Goal: Transaction & Acquisition: Purchase product/service

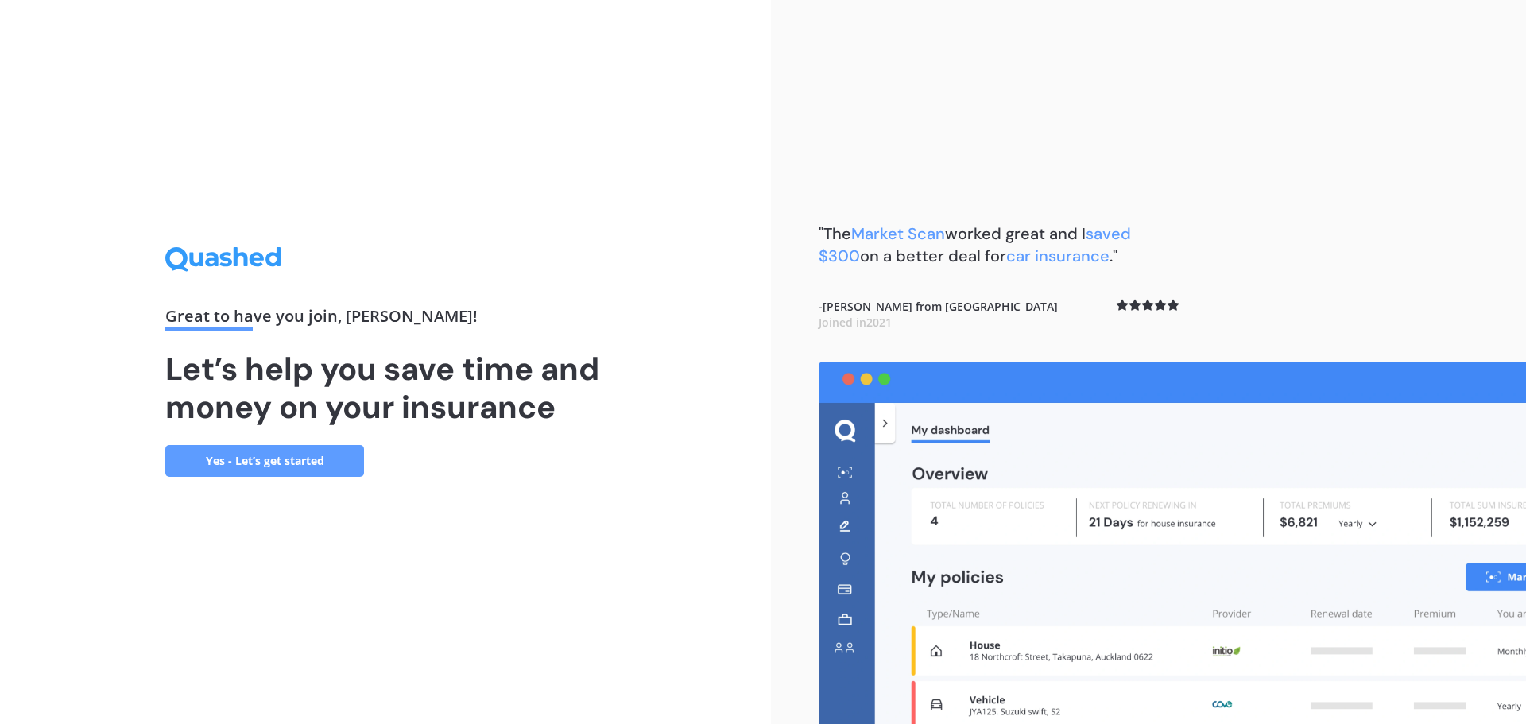
click at [268, 460] on link "Yes - Let’s get started" at bounding box center [264, 461] width 199 height 32
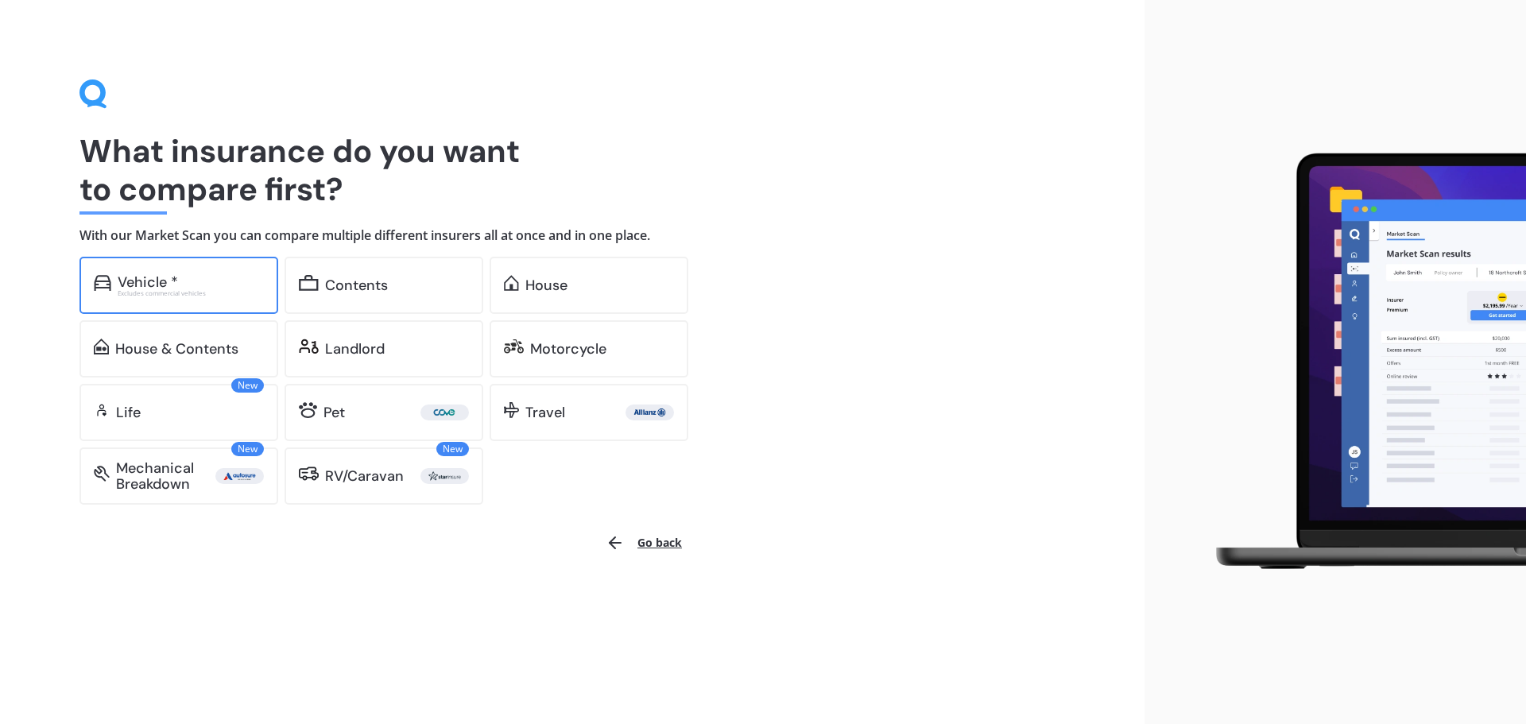
click at [187, 285] on div "Vehicle *" at bounding box center [191, 282] width 146 height 16
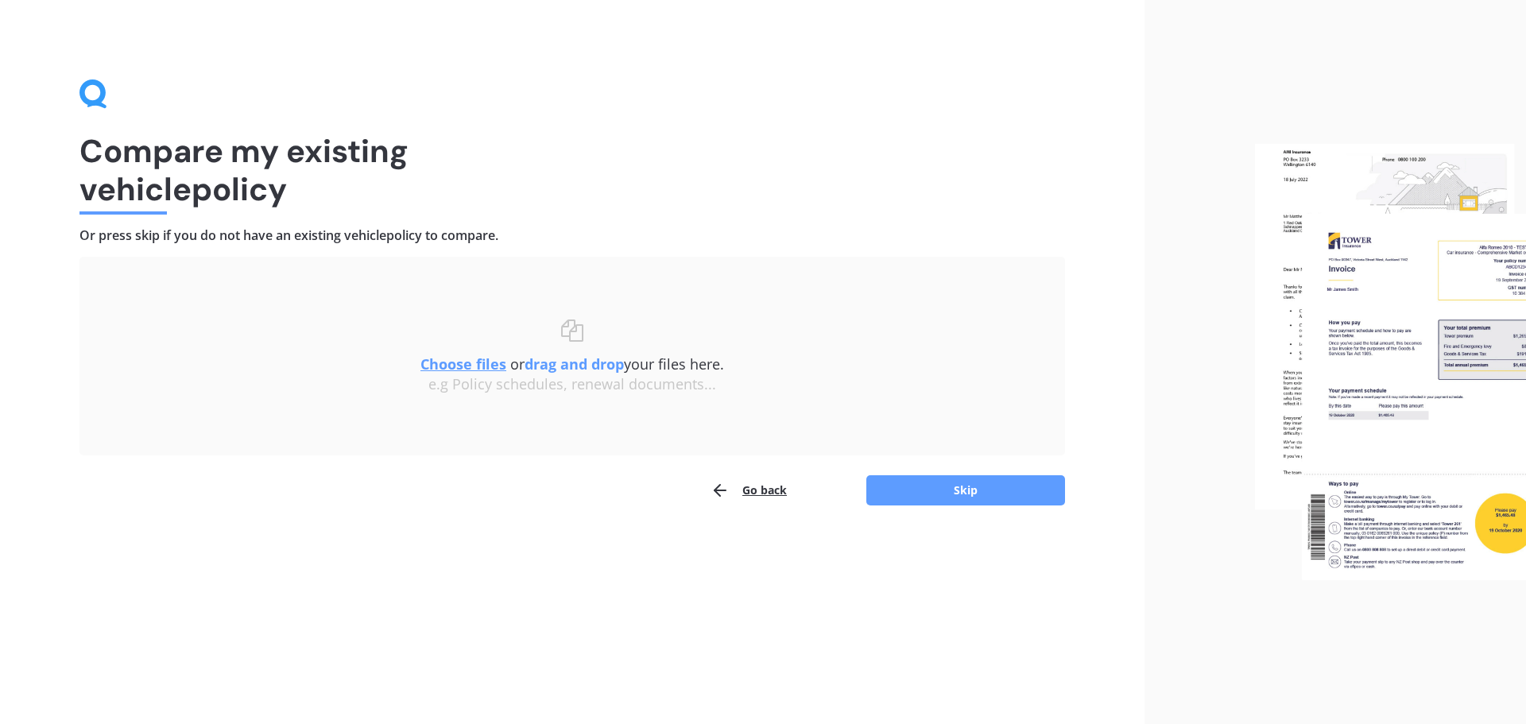
click at [754, 493] on button "Go back" at bounding box center [749, 490] width 76 height 32
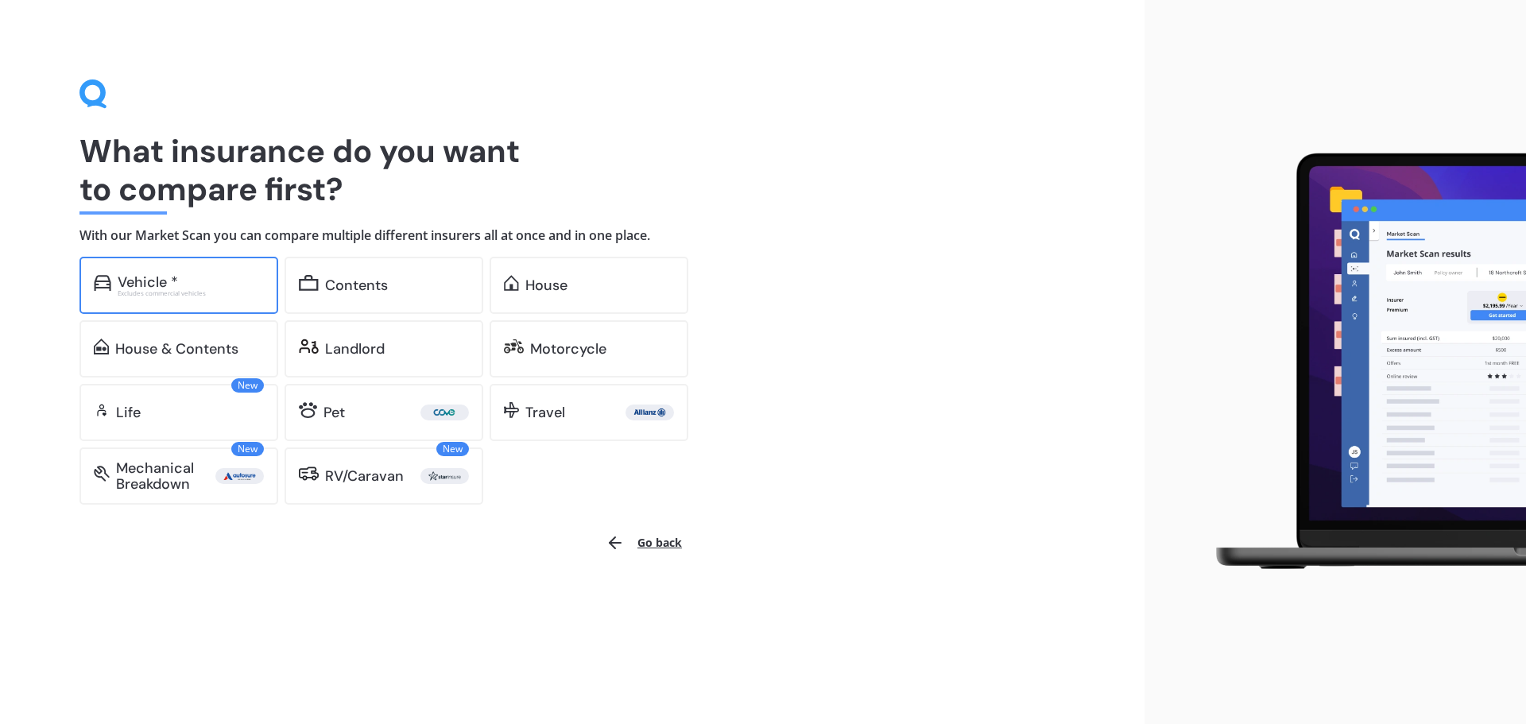
click at [188, 288] on div "Vehicle *" at bounding box center [191, 282] width 146 height 16
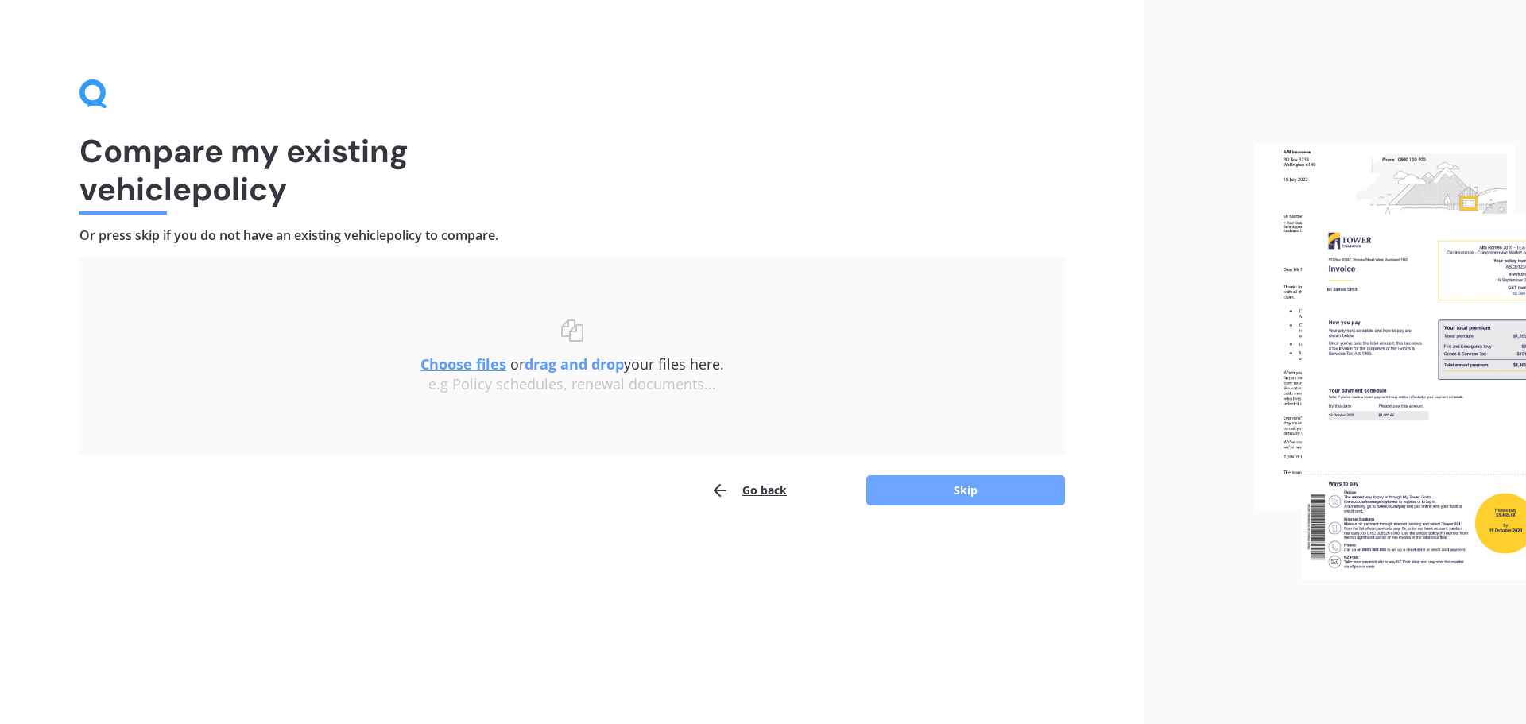
click at [948, 496] on button "Skip" at bounding box center [965, 490] width 199 height 30
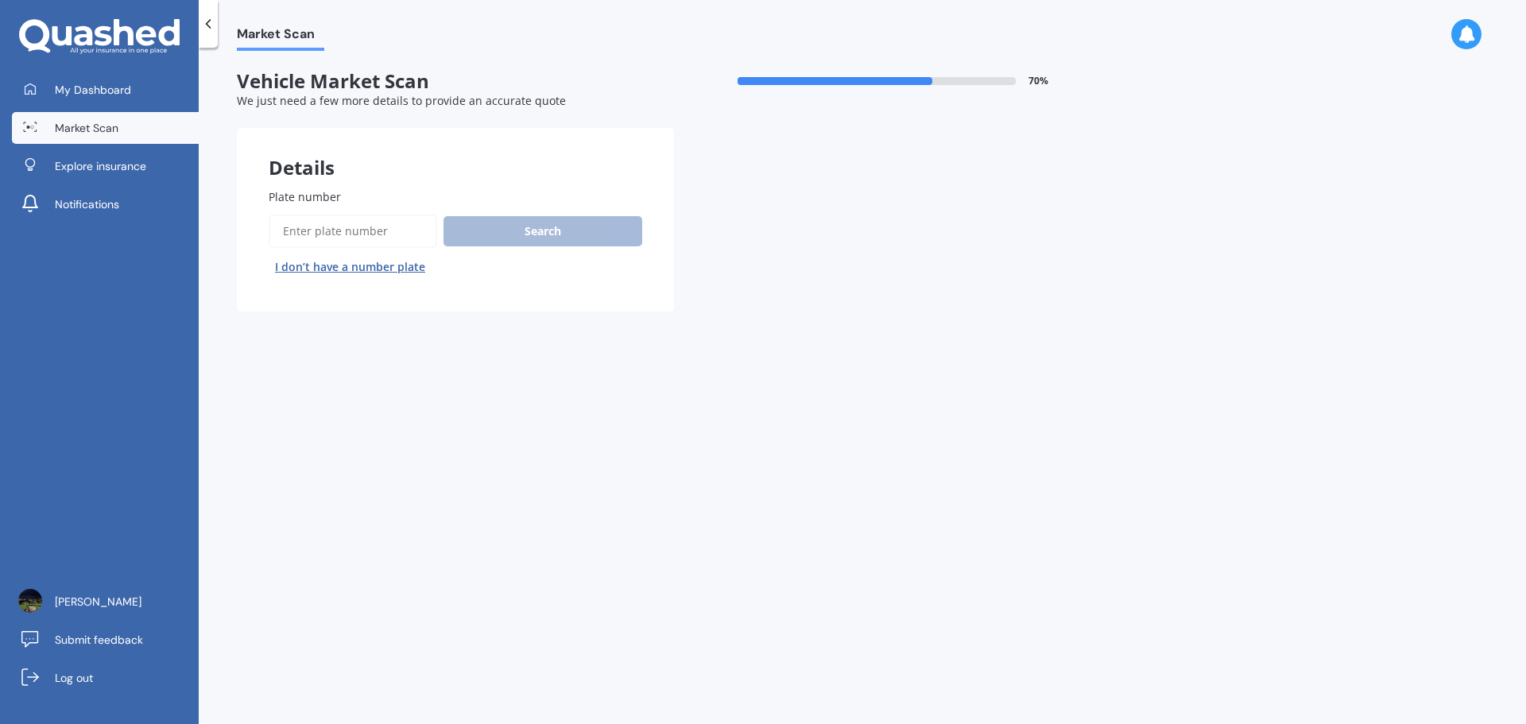
click at [311, 231] on input "Plate number" at bounding box center [353, 231] width 168 height 33
type input "HDZ912"
click at [513, 239] on button "Search" at bounding box center [542, 231] width 199 height 30
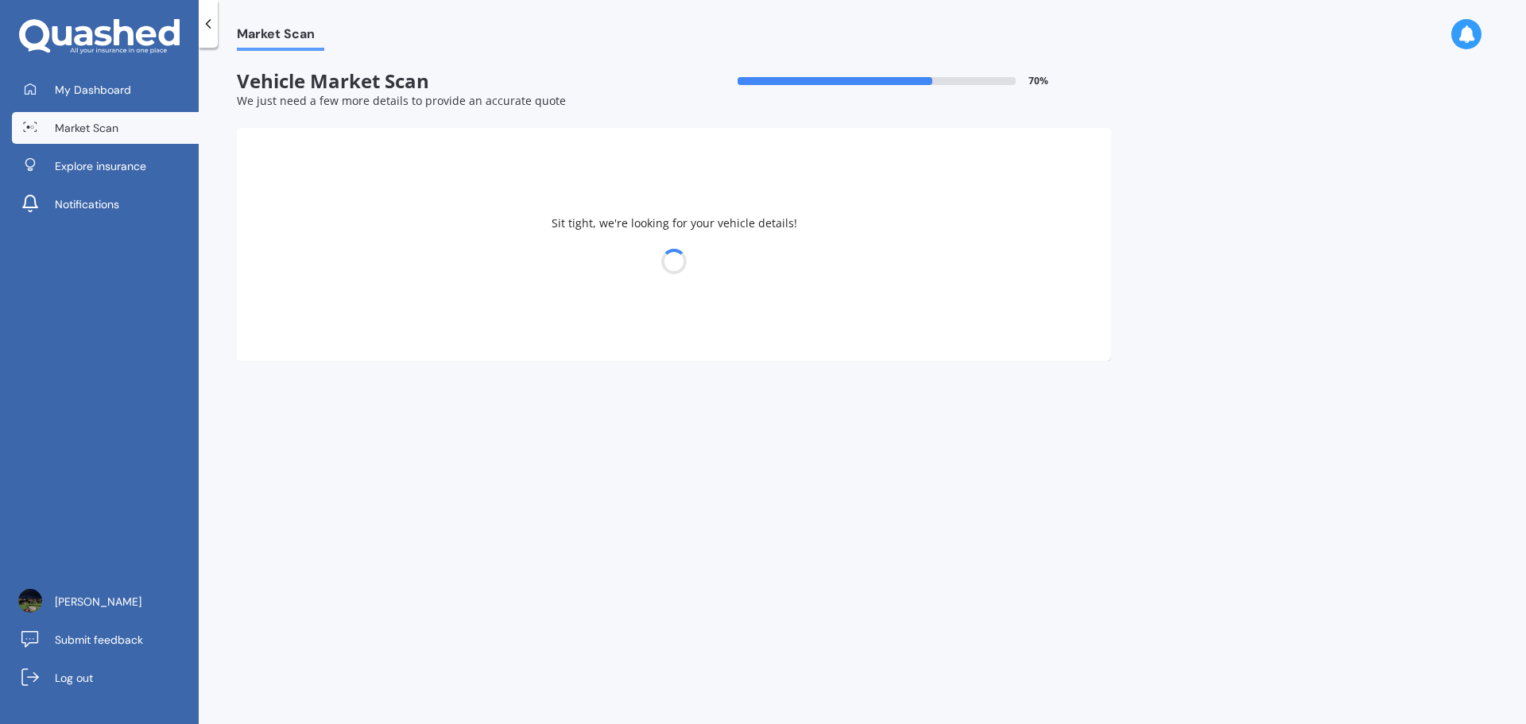
select select "TOYOTA"
select select "VITZ"
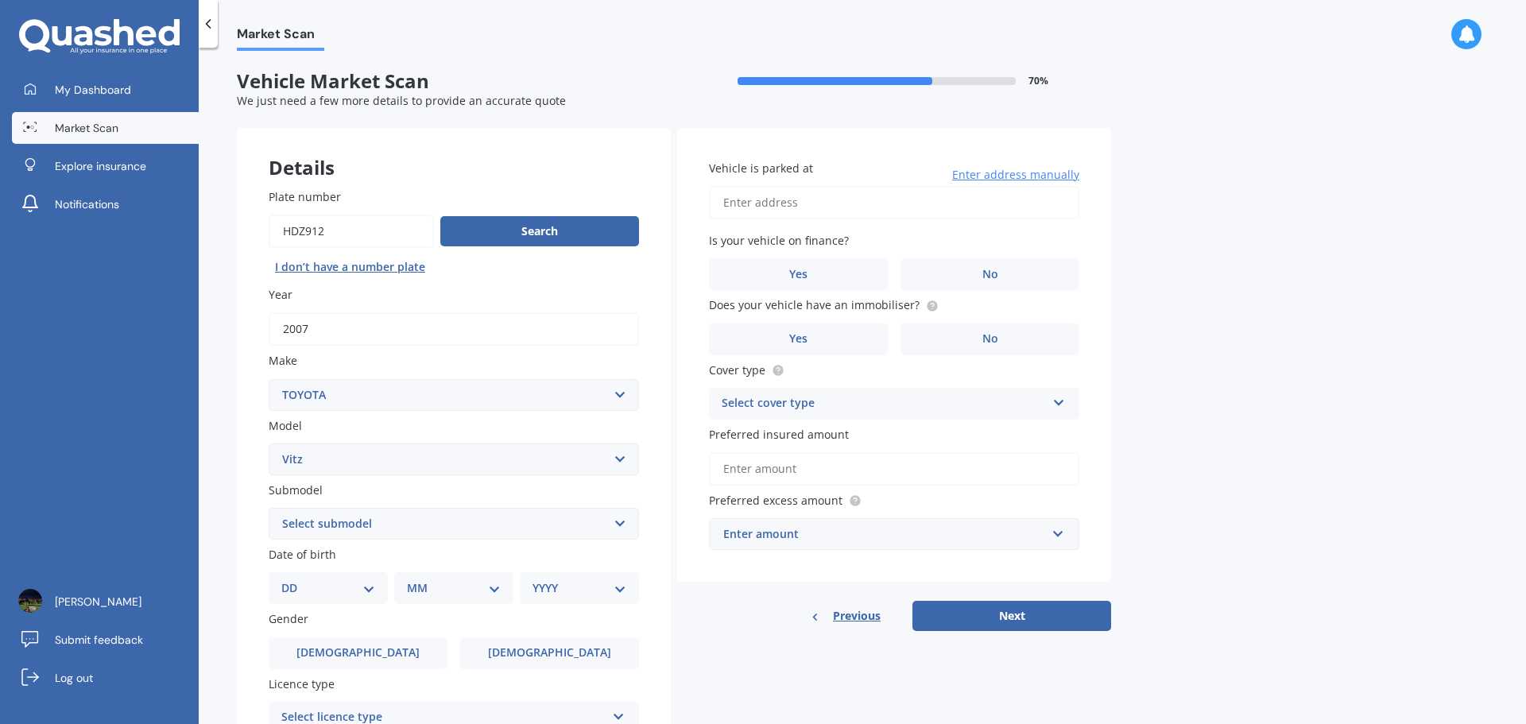
click at [569, 519] on select "Select submodel (All) Hybrid RS RS Turbo" at bounding box center [454, 524] width 370 height 32
select select "(ALL)"
click at [269, 508] on select "Select submodel (All) Hybrid RS RS Turbo" at bounding box center [454, 524] width 370 height 32
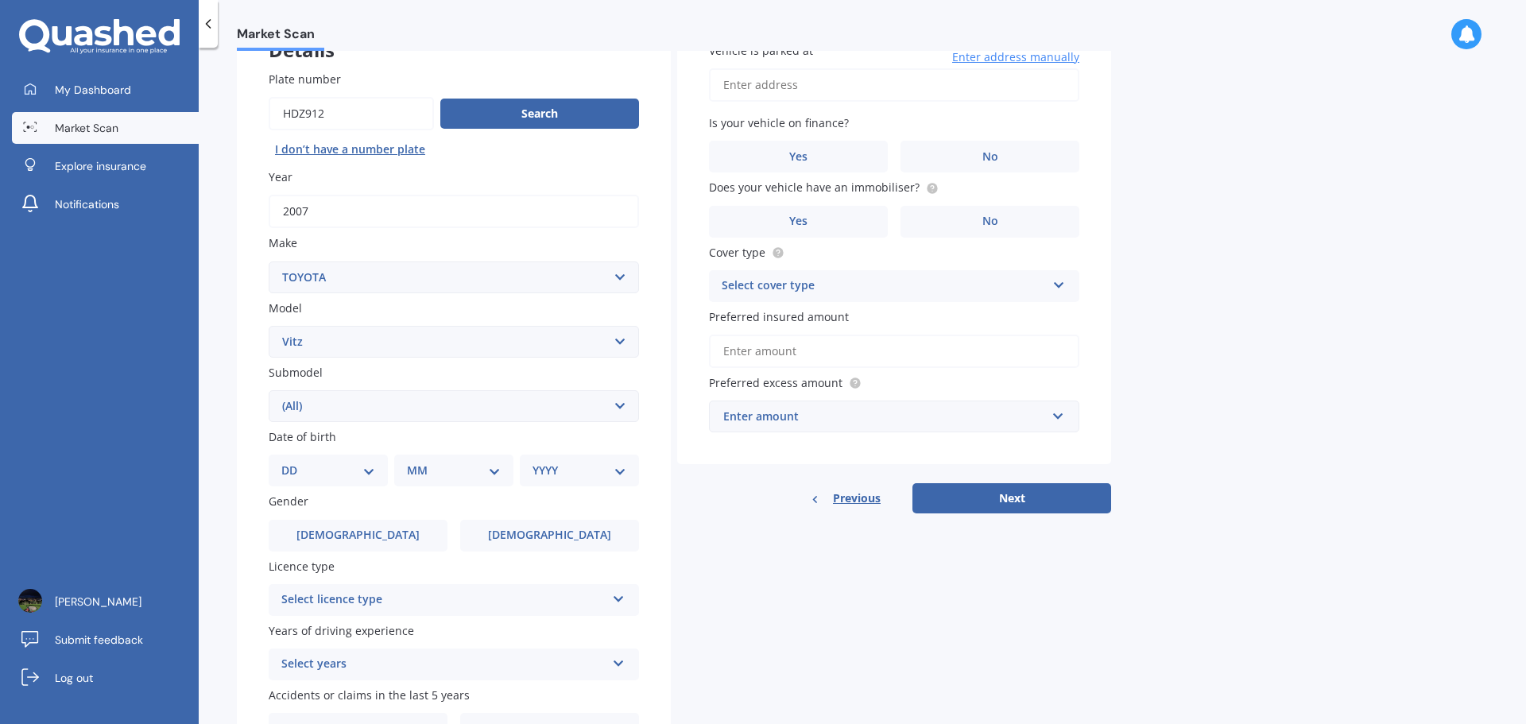
scroll to position [159, 0]
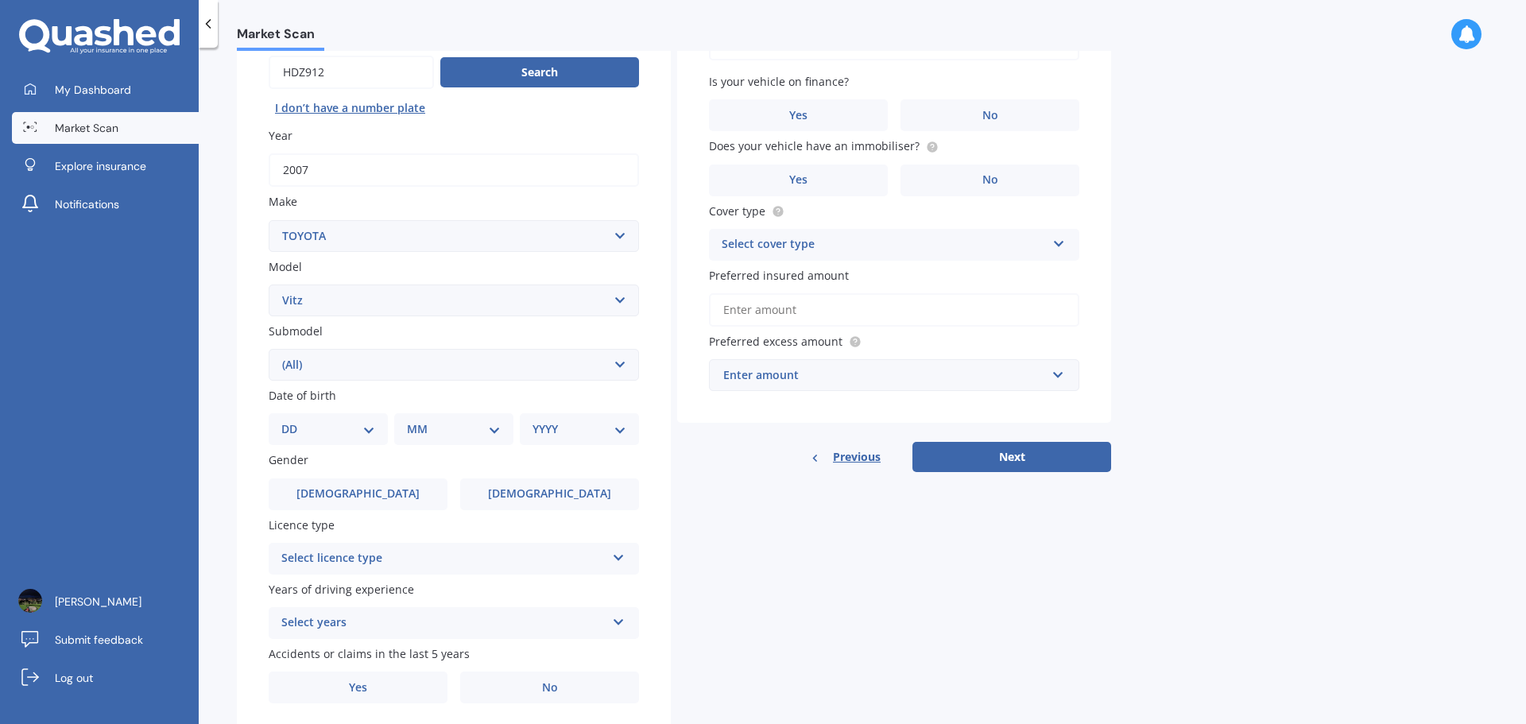
click at [370, 429] on select "DD 01 02 03 04 05 06 07 08 09 10 11 12 13 14 15 16 17 18 19 20 21 22 23 24 25 2…" at bounding box center [328, 428] width 94 height 17
select select "09"
click at [294, 420] on select "DD 01 02 03 04 05 06 07 08 09 10 11 12 13 14 15 16 17 18 19 20 21 22 23 24 25 2…" at bounding box center [328, 428] width 94 height 17
click at [494, 429] on select "MM 01 02 03 04 05 06 07 08 09 10 11 12" at bounding box center [456, 428] width 87 height 17
select select "11"
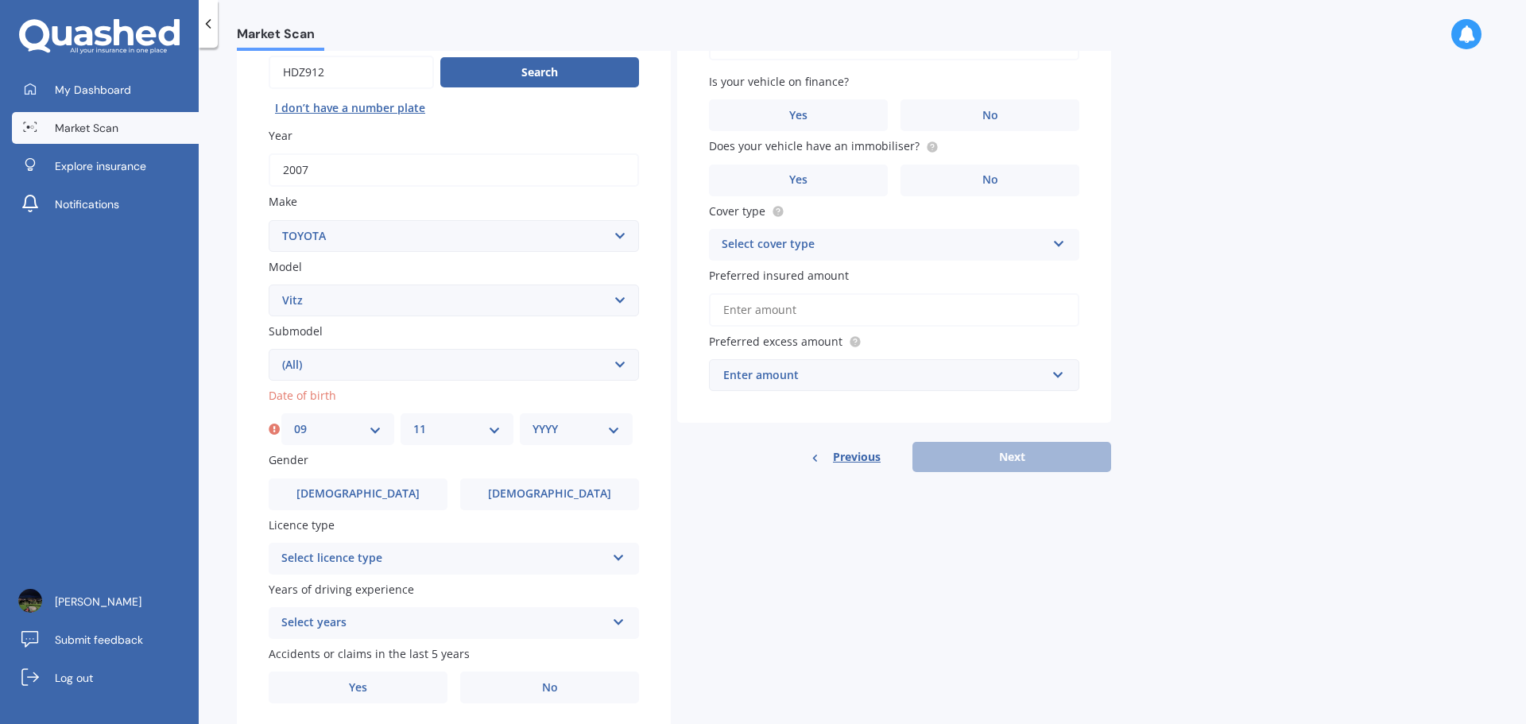
click at [413, 420] on select "MM 01 02 03 04 05 06 07 08 09 10 11 12" at bounding box center [456, 428] width 87 height 17
click at [610, 428] on select "YYYY 2025 2024 2023 2022 2021 2020 2019 2018 2017 2016 2015 2014 2013 2012 2011…" at bounding box center [576, 428] width 87 height 17
select select "2004"
click at [533, 420] on select "YYYY 2025 2024 2023 2022 2021 2020 2019 2018 2017 2016 2015 2014 2013 2012 2011…" at bounding box center [576, 428] width 87 height 17
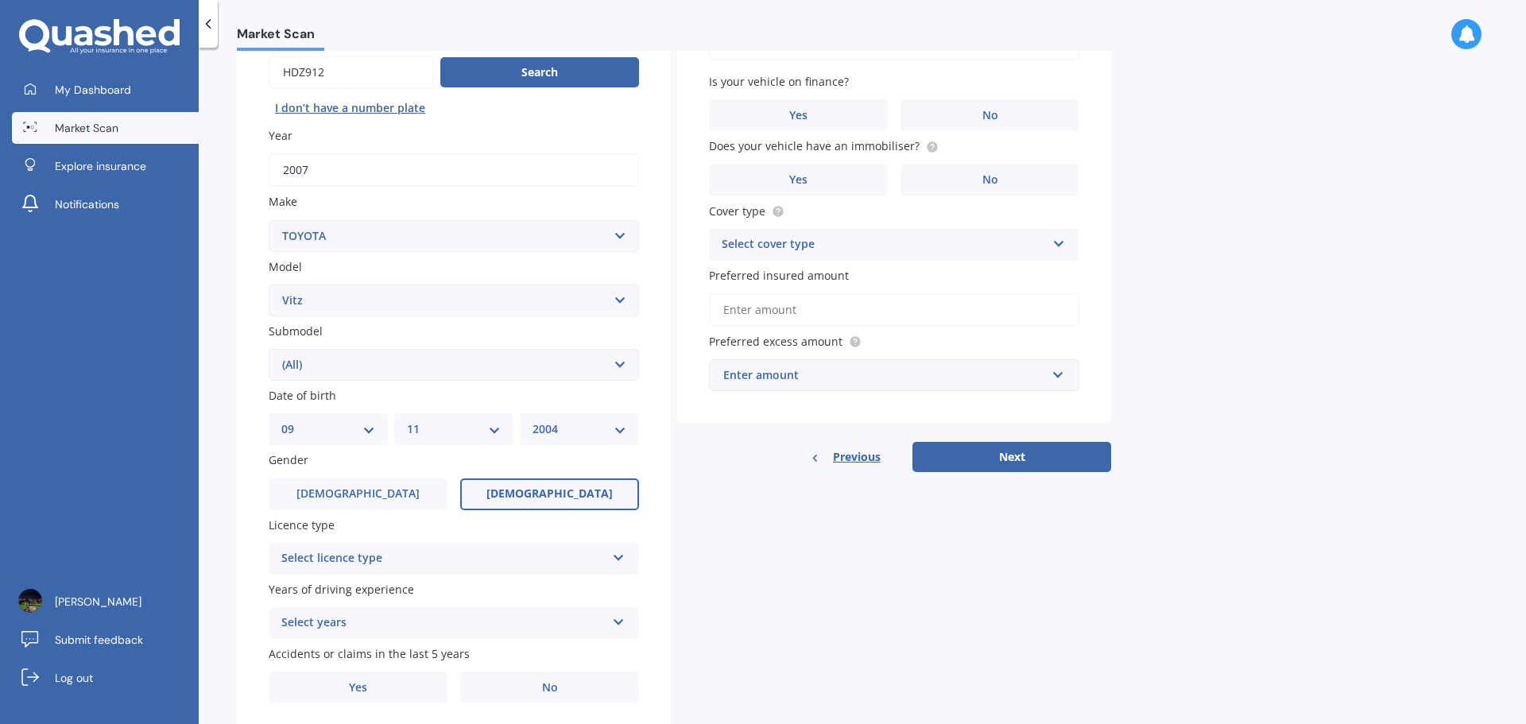
click at [562, 501] on span "[DEMOGRAPHIC_DATA]" at bounding box center [549, 494] width 126 height 14
click at [0, 0] on input "[DEMOGRAPHIC_DATA]" at bounding box center [0, 0] width 0 height 0
click at [622, 559] on icon at bounding box center [619, 554] width 14 height 11
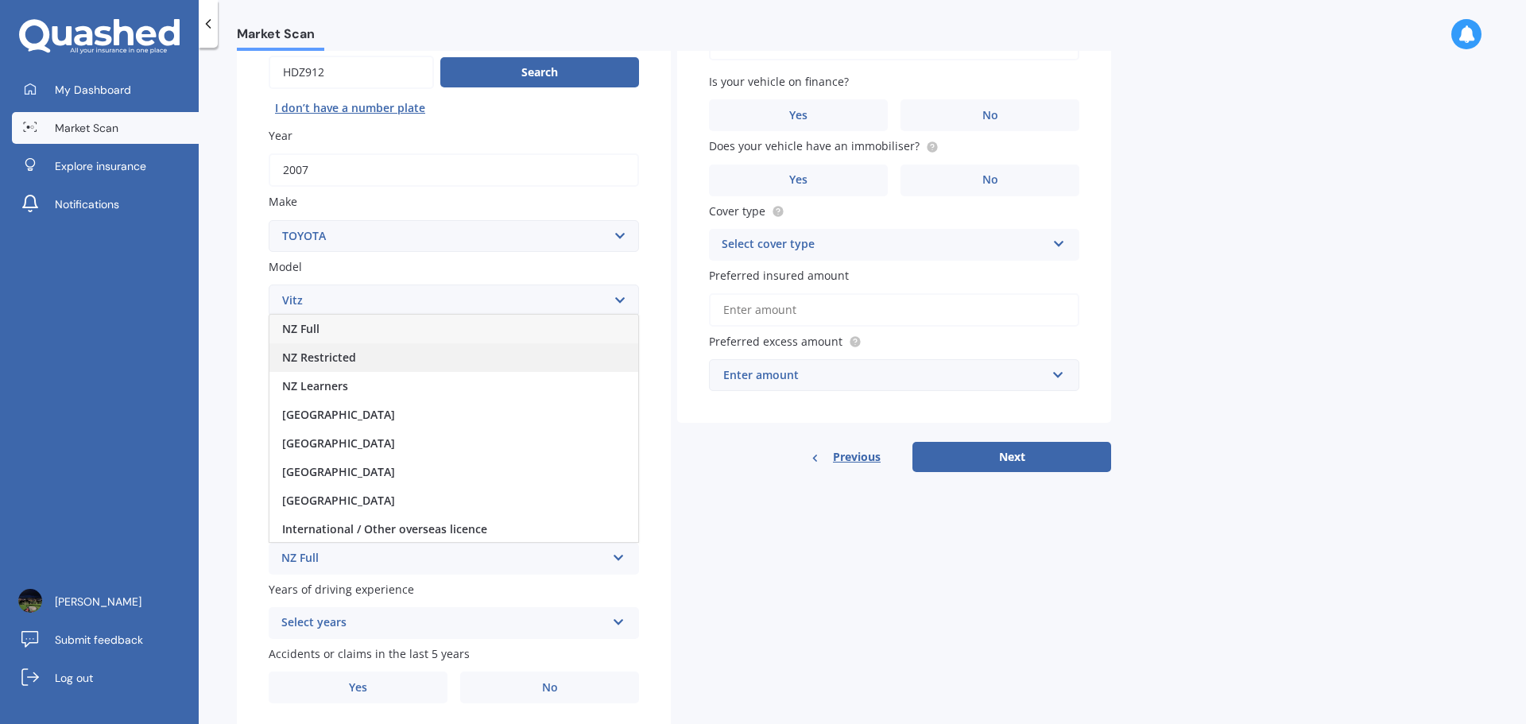
click at [353, 356] on span "NZ Restricted" at bounding box center [319, 357] width 74 height 15
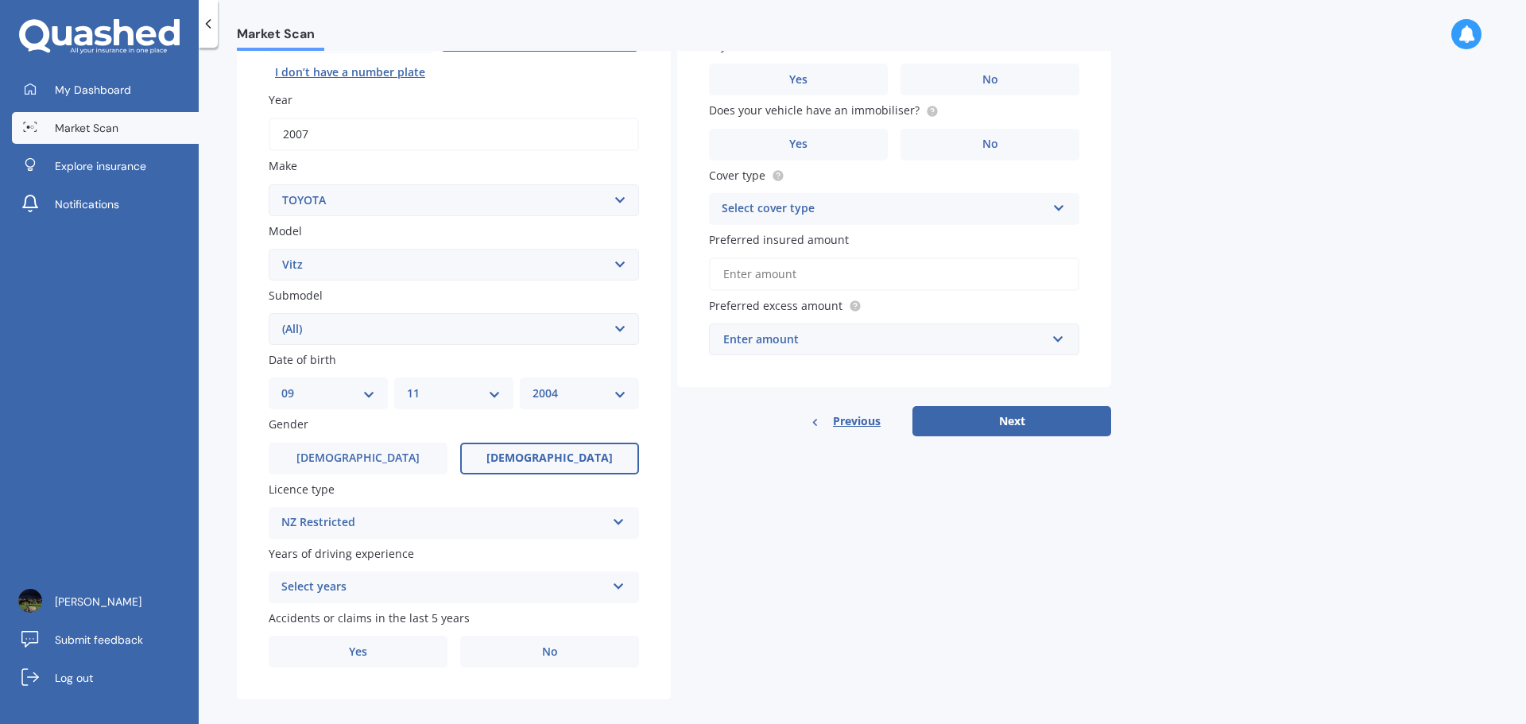
scroll to position [211, 0]
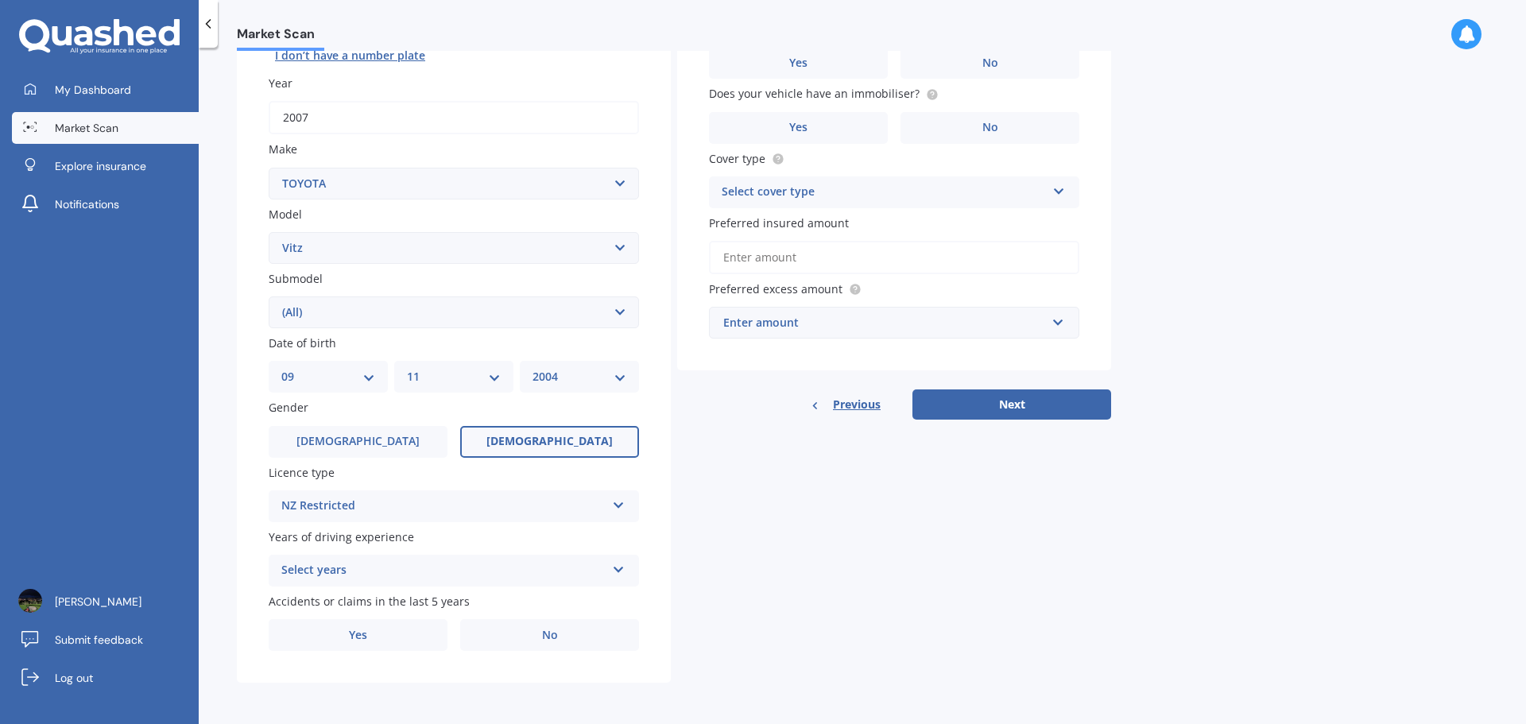
click at [616, 569] on icon at bounding box center [619, 566] width 14 height 11
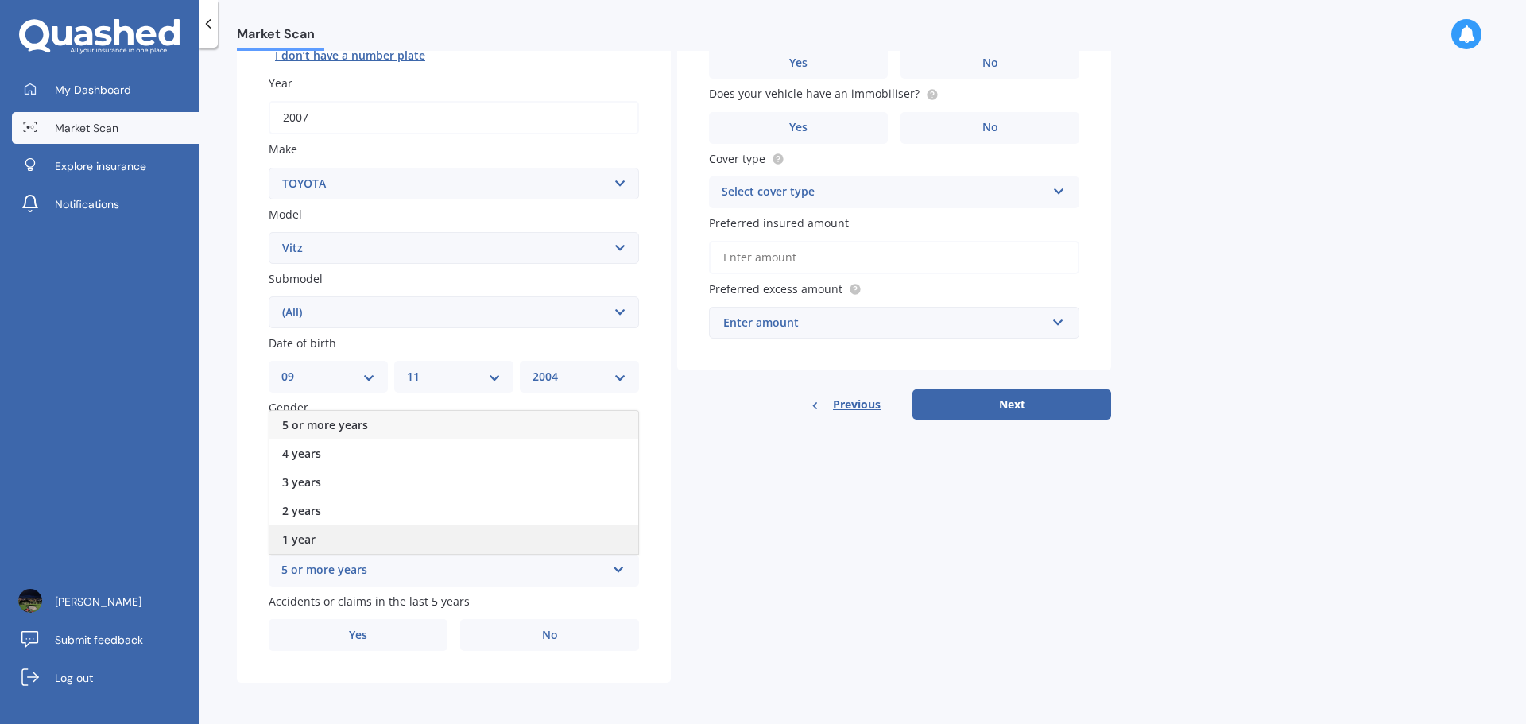
click at [412, 538] on div "1 year" at bounding box center [453, 539] width 369 height 29
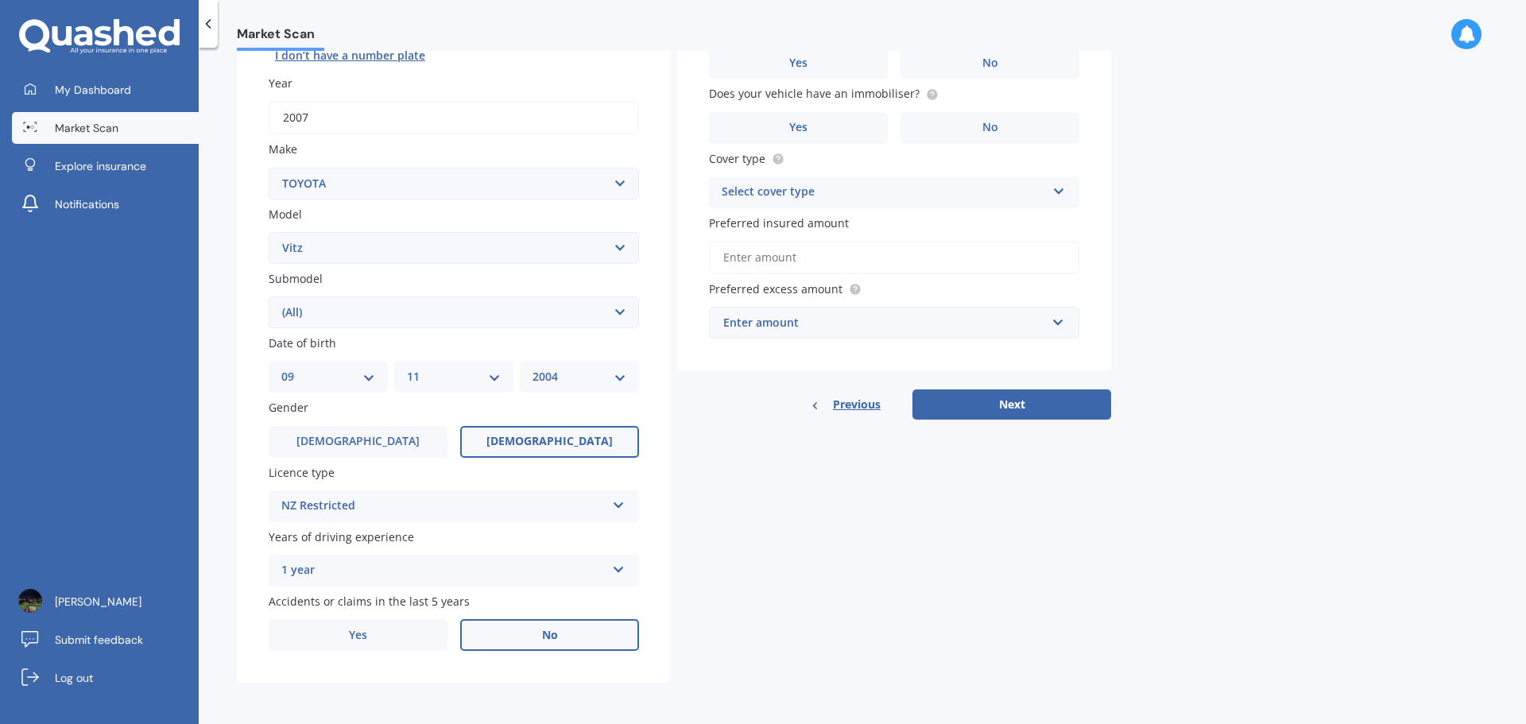
click at [542, 636] on span "No" at bounding box center [550, 636] width 16 height 14
click at [0, 0] on input "No" at bounding box center [0, 0] width 0 height 0
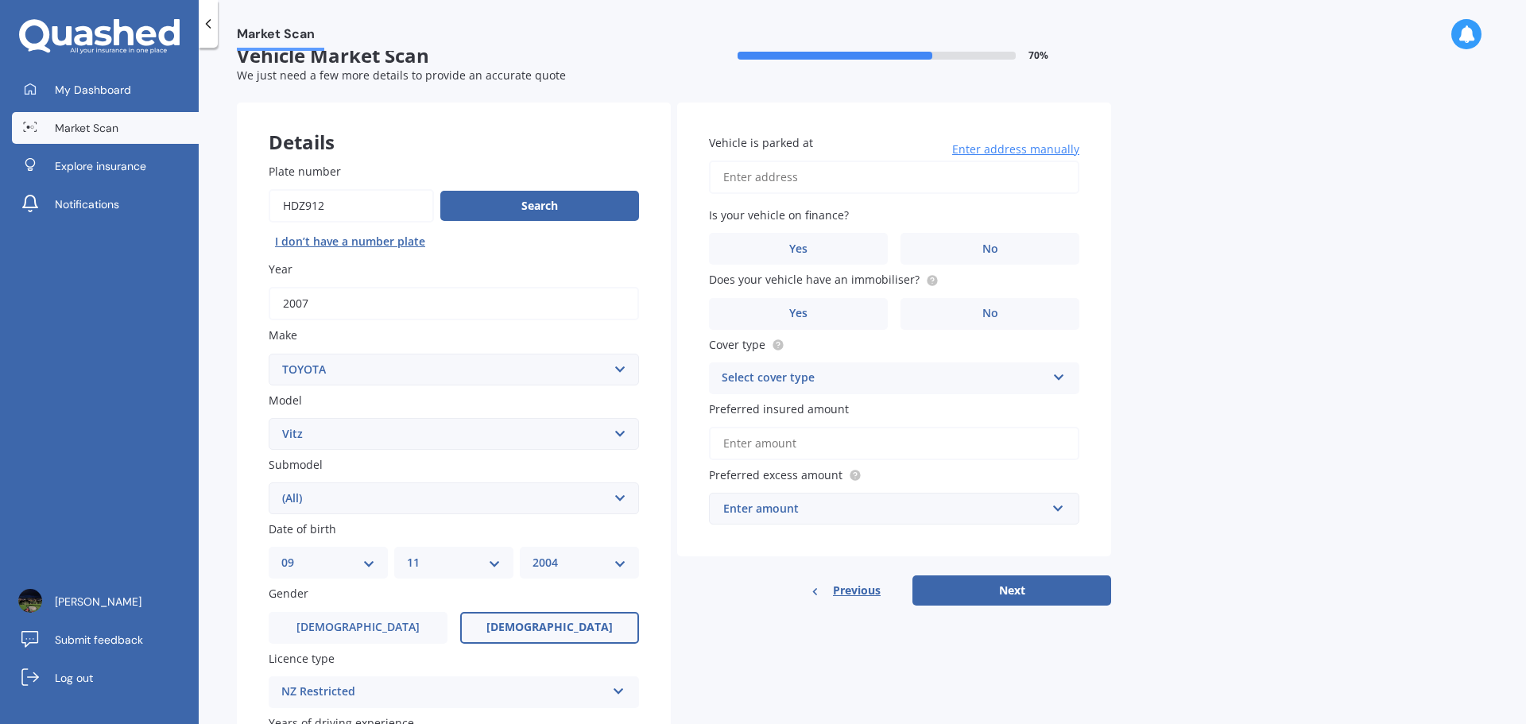
scroll to position [0, 0]
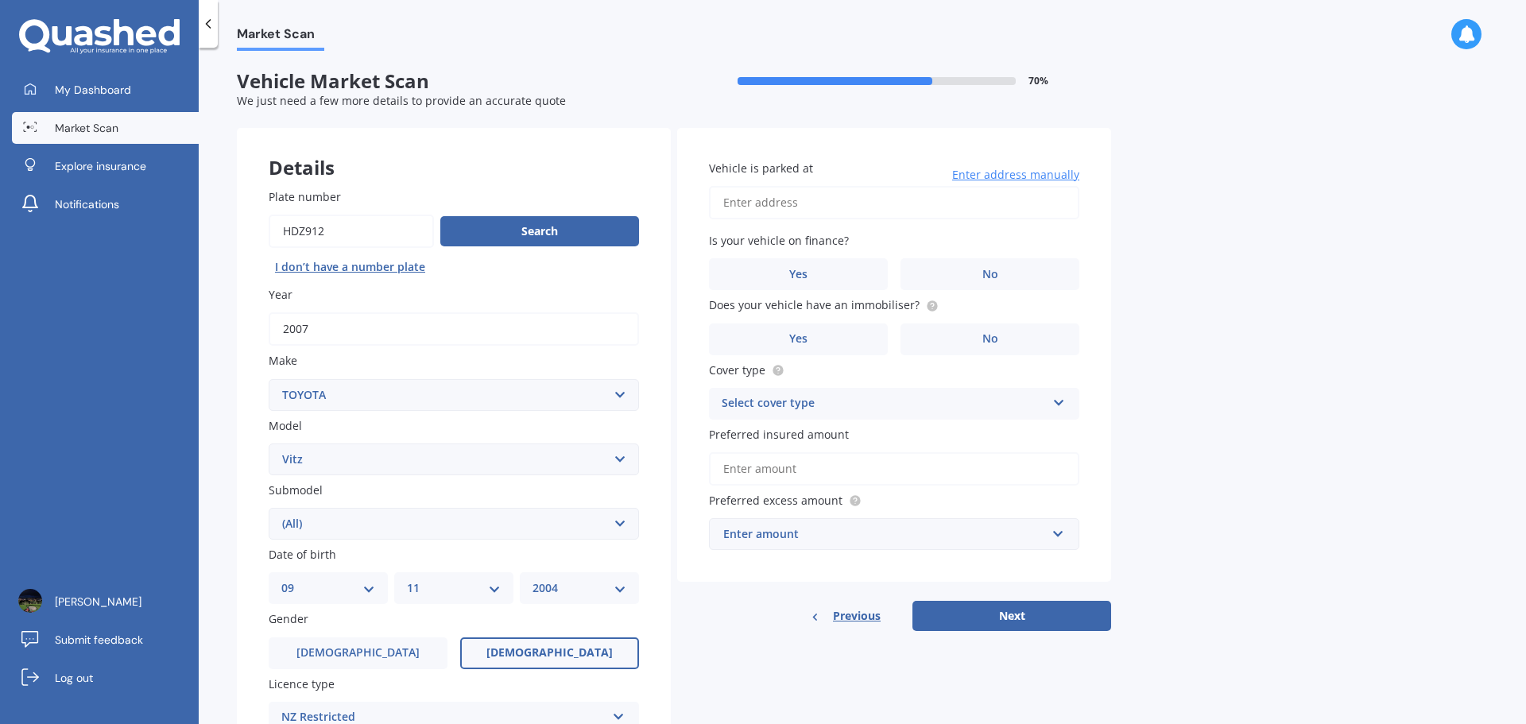
click at [791, 201] on input "Vehicle is parked at" at bounding box center [894, 202] width 370 height 33
type input "[STREET_ADDRESS]"
click at [988, 273] on span "No" at bounding box center [990, 275] width 16 height 14
click at [0, 0] on input "No" at bounding box center [0, 0] width 0 height 0
click at [817, 344] on label "Yes" at bounding box center [798, 339] width 179 height 32
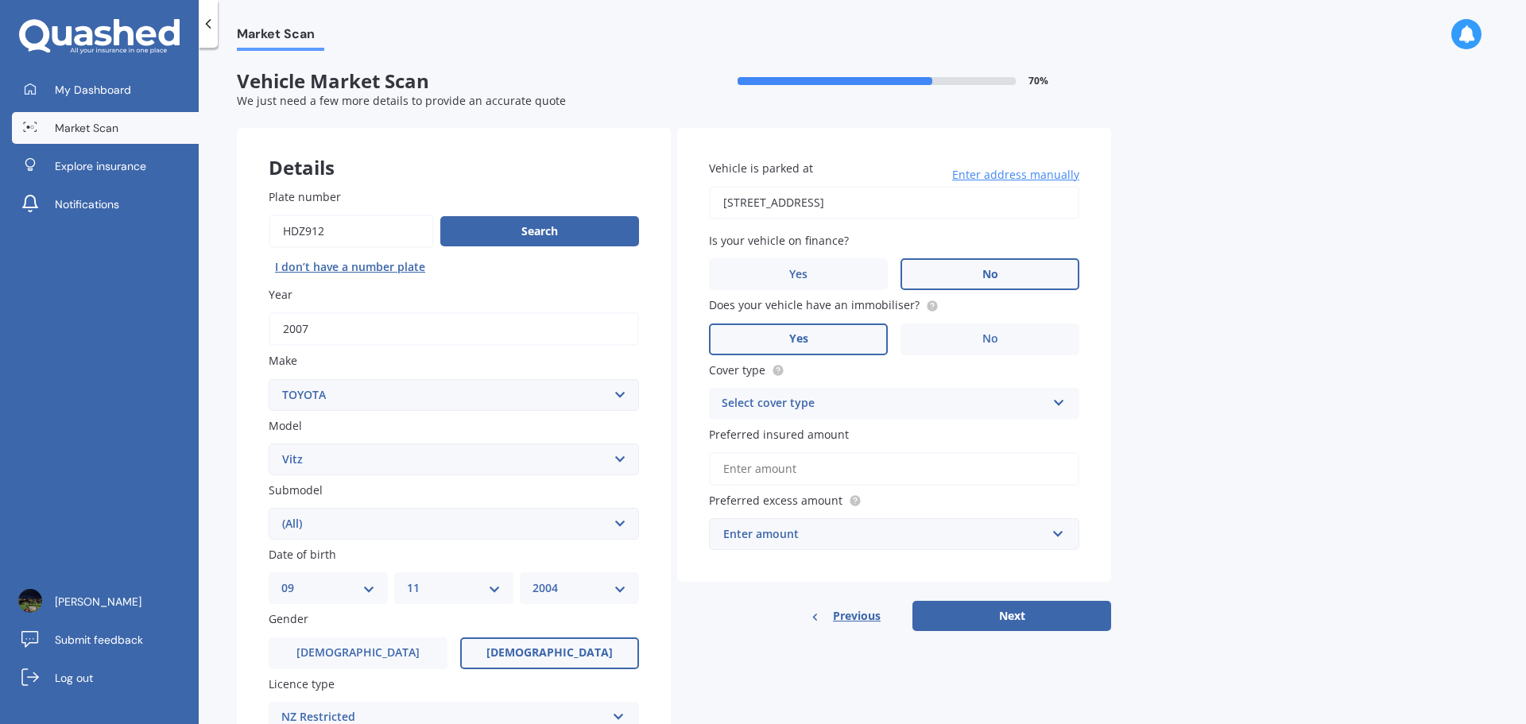
click at [0, 0] on input "Yes" at bounding box center [0, 0] width 0 height 0
click at [970, 401] on div "Select cover type" at bounding box center [884, 403] width 324 height 19
click at [885, 435] on div "Comprehensive" at bounding box center [894, 434] width 369 height 29
click at [851, 474] on input "Preferred insured amount" at bounding box center [894, 468] width 370 height 33
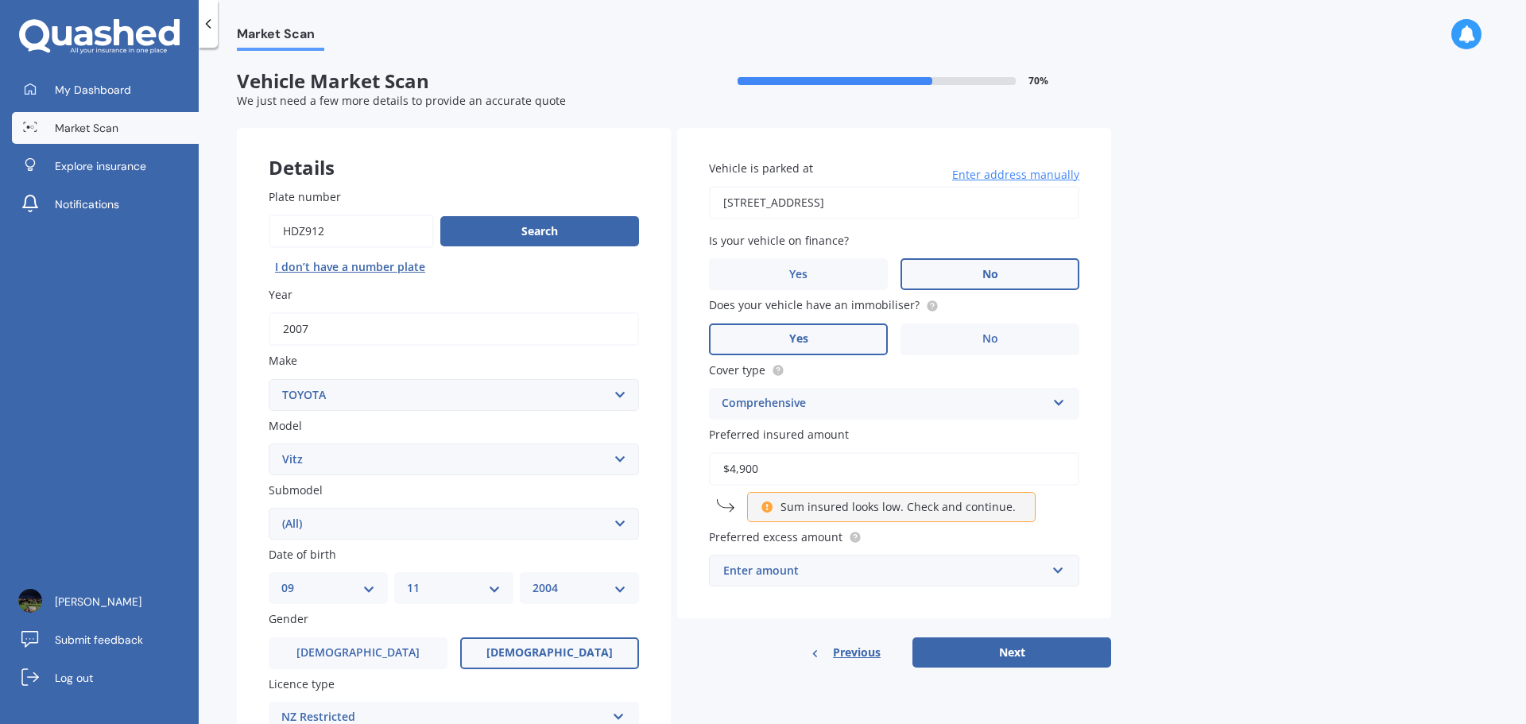
type input "$4,900"
click at [1226, 350] on div "Market Scan Vehicle Market Scan 70 % We just need a few more details to provide…" at bounding box center [862, 389] width 1327 height 676
click at [1055, 567] on input "text" at bounding box center [889, 571] width 356 height 30
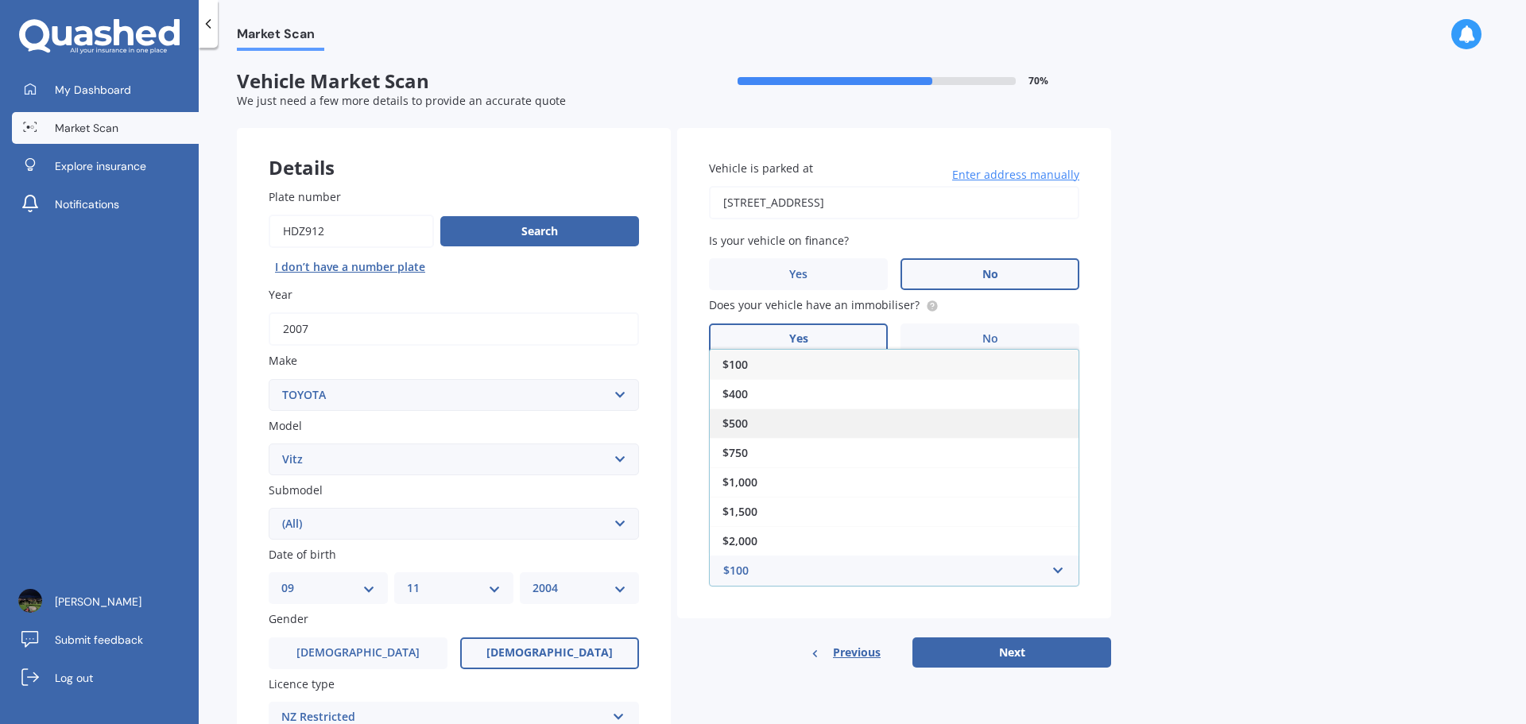
click at [768, 421] on div "$500" at bounding box center [894, 423] width 369 height 29
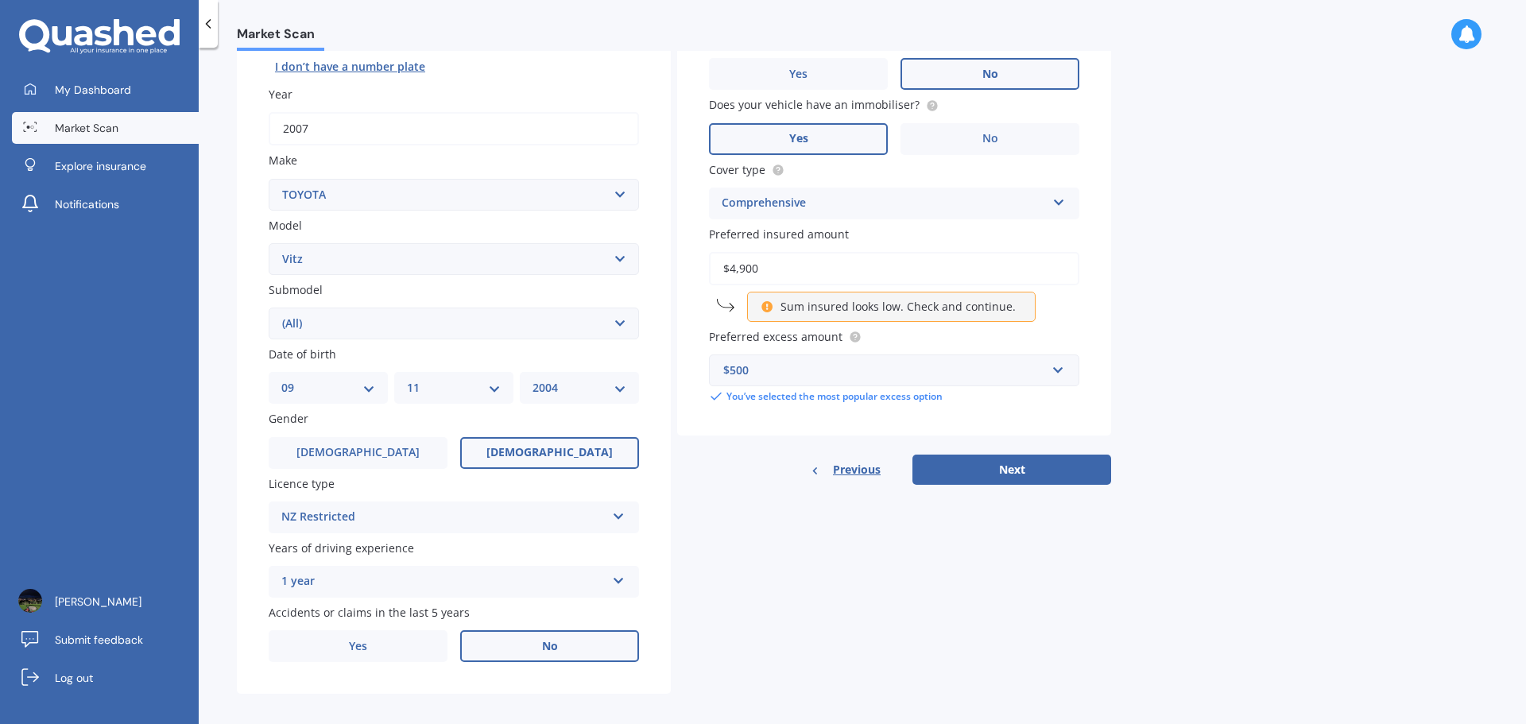
scroll to position [211, 0]
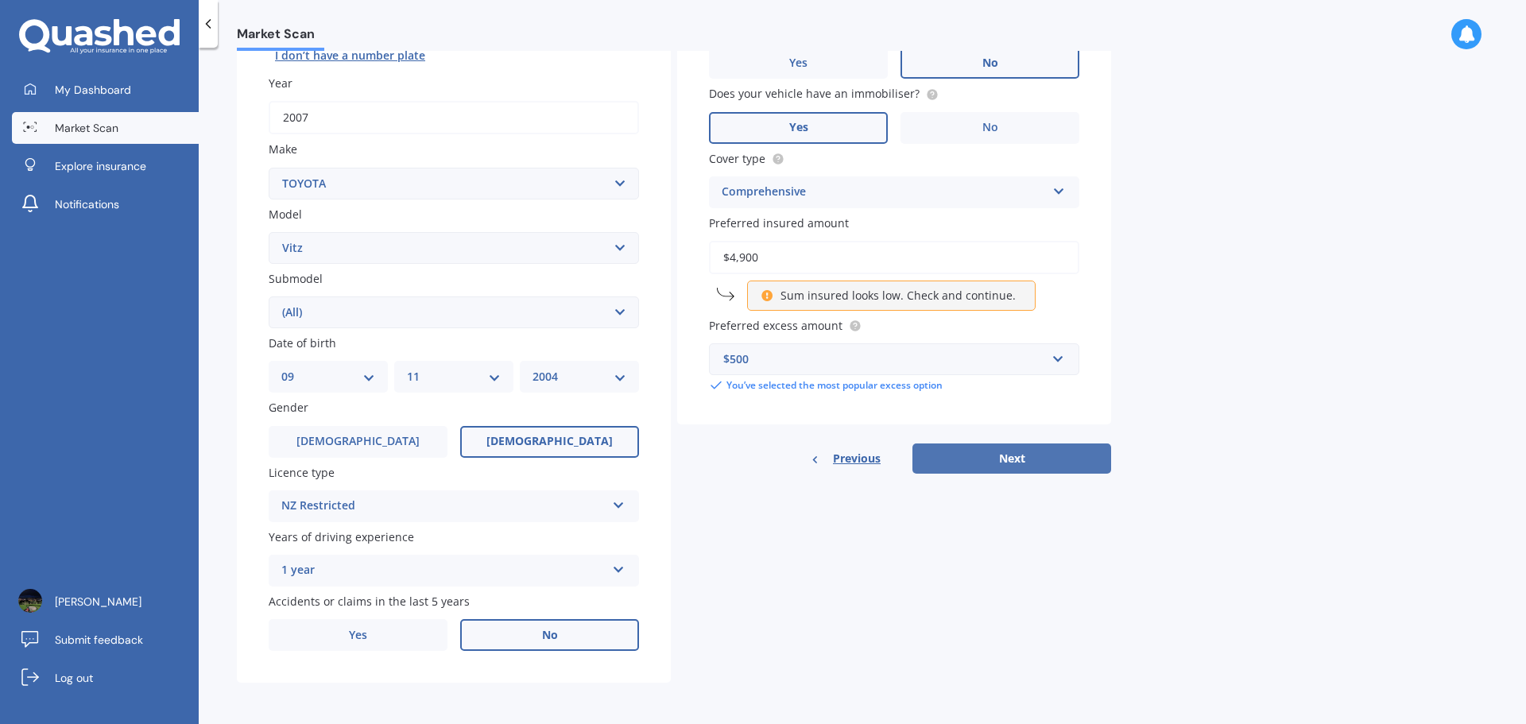
click at [1017, 458] on button "Next" at bounding box center [1011, 458] width 199 height 30
select select "09"
select select "11"
select select "2004"
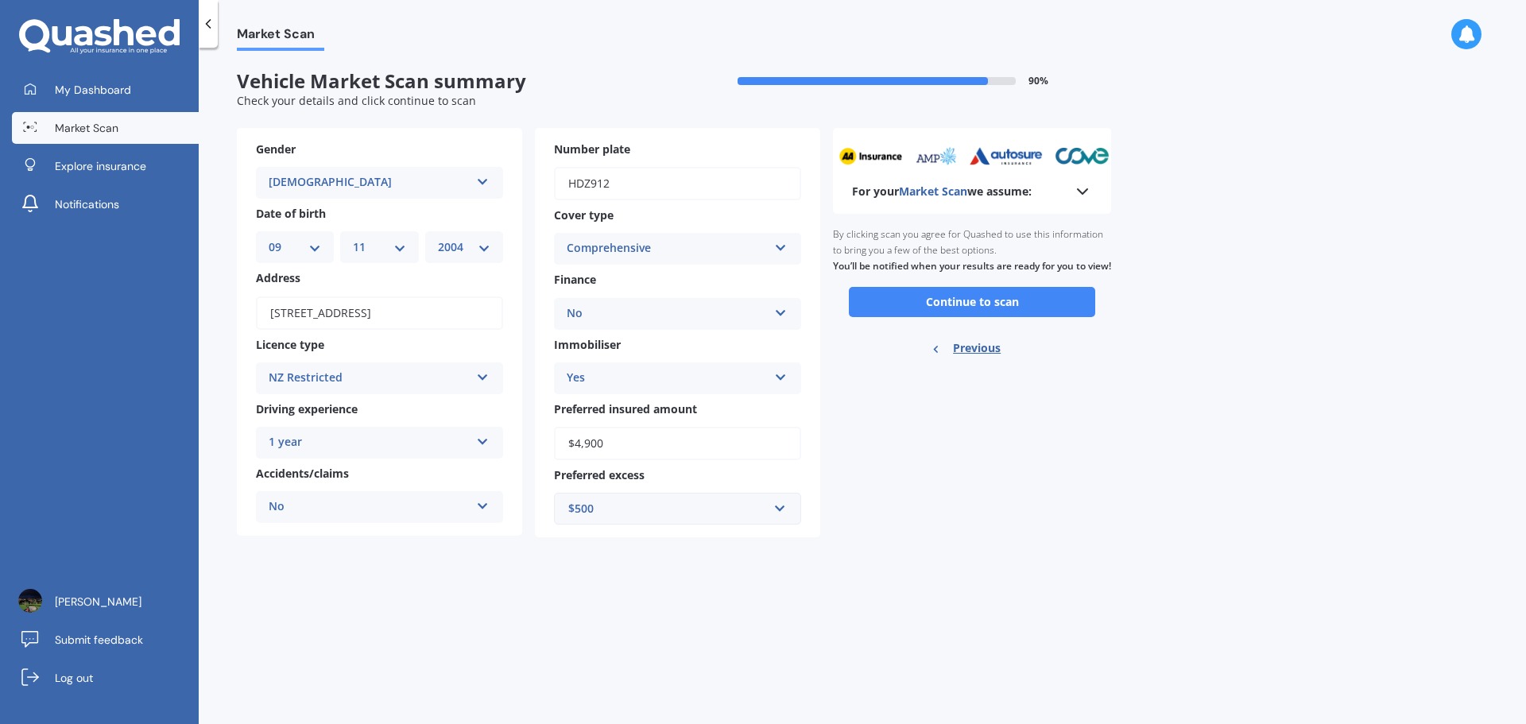
scroll to position [0, 0]
click at [963, 317] on button "Continue to scan" at bounding box center [972, 302] width 246 height 30
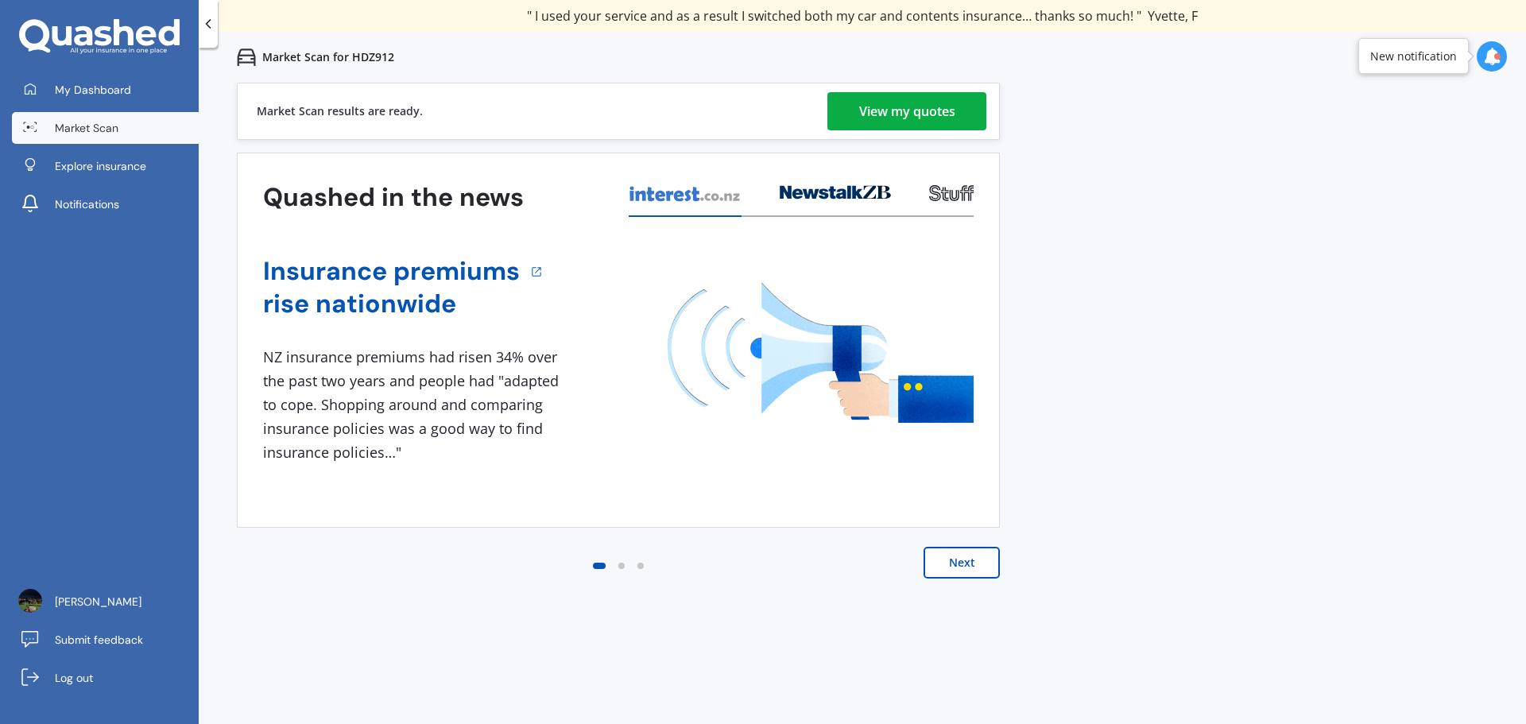
click at [889, 107] on div "View my quotes" at bounding box center [907, 111] width 96 height 38
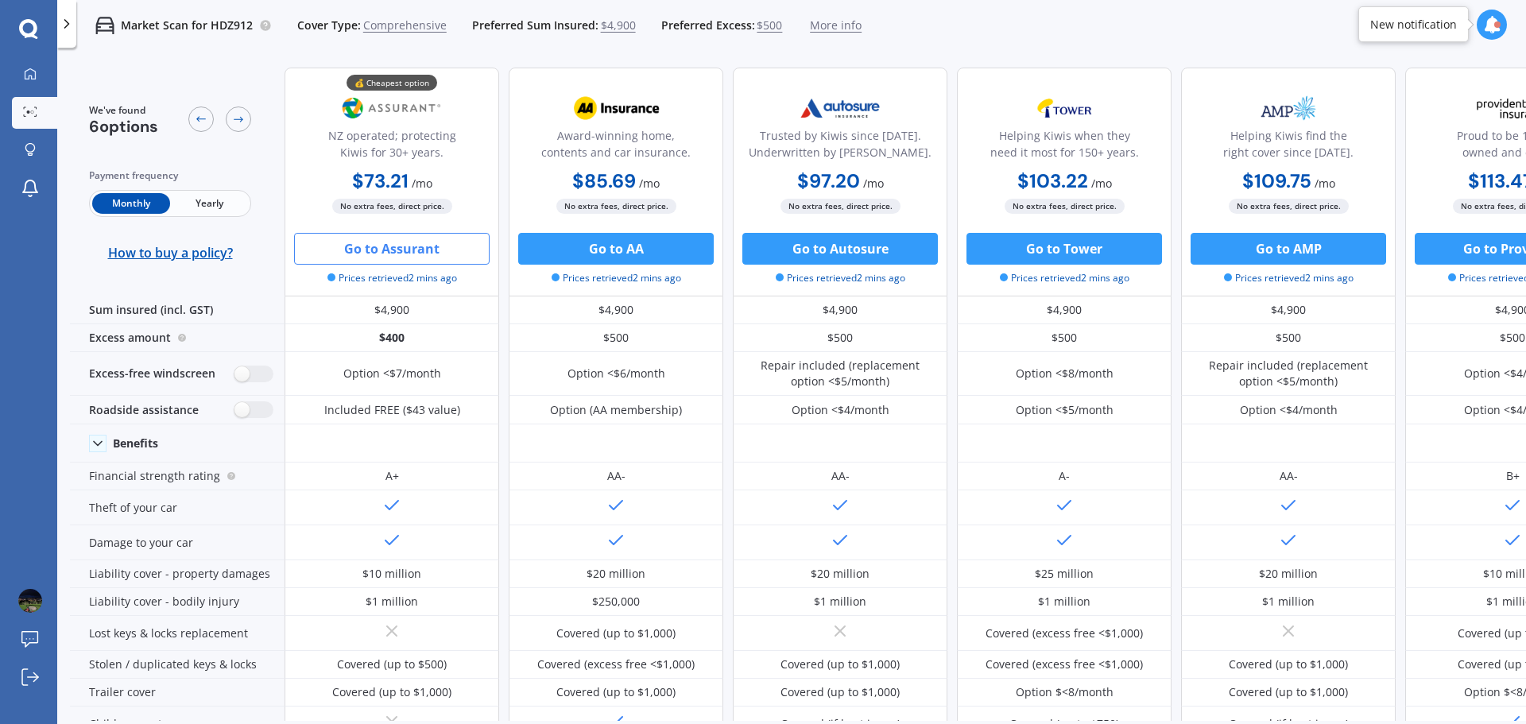
click at [392, 242] on button "Go to Assurant" at bounding box center [392, 249] width 196 height 32
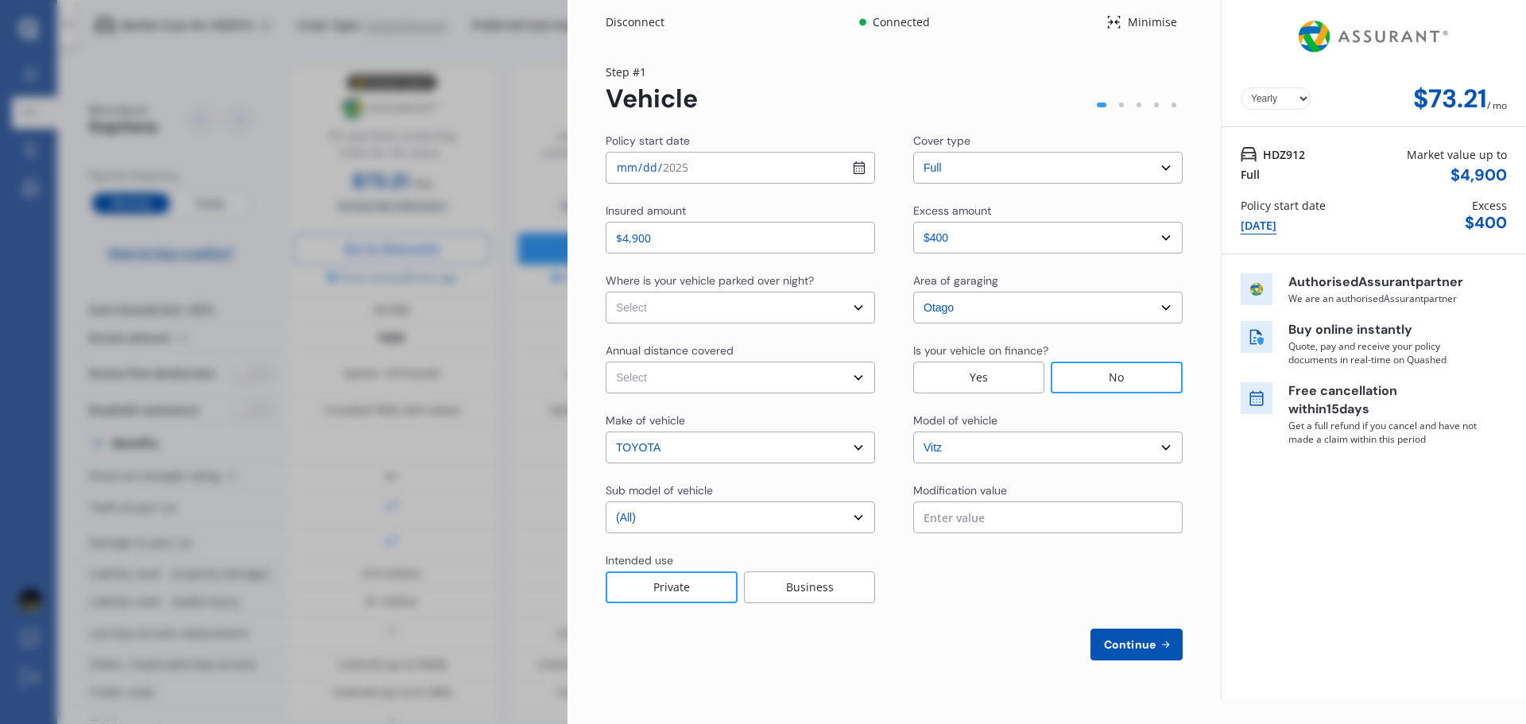
select select "Monthly"
click at [814, 107] on div "Step # 1 Vehicle" at bounding box center [894, 89] width 577 height 50
click at [1237, 26] on div "Yearly Monthly $73.21 / mo" at bounding box center [1374, 63] width 304 height 127
click at [635, 21] on div "Disconnect" at bounding box center [644, 22] width 76 height 16
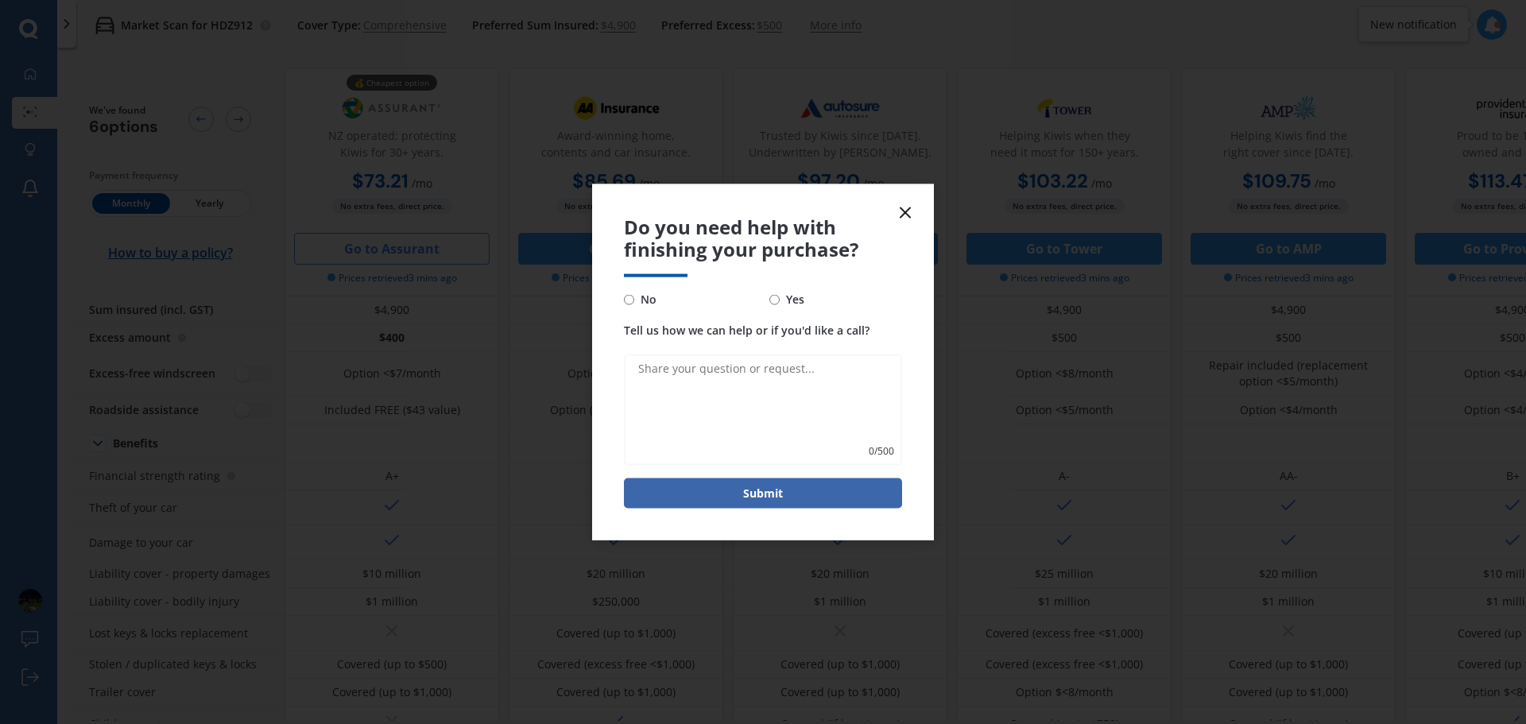
click at [662, 297] on label "No" at bounding box center [690, 299] width 133 height 19
click at [634, 297] on input "No" at bounding box center [629, 299] width 10 height 10
radio input "true"
click at [794, 494] on button "Submit" at bounding box center [763, 493] width 278 height 30
click at [902, 201] on form "Do you need help with finishing your purchase? No Yes Tell us how we can help o…" at bounding box center [763, 362] width 342 height 357
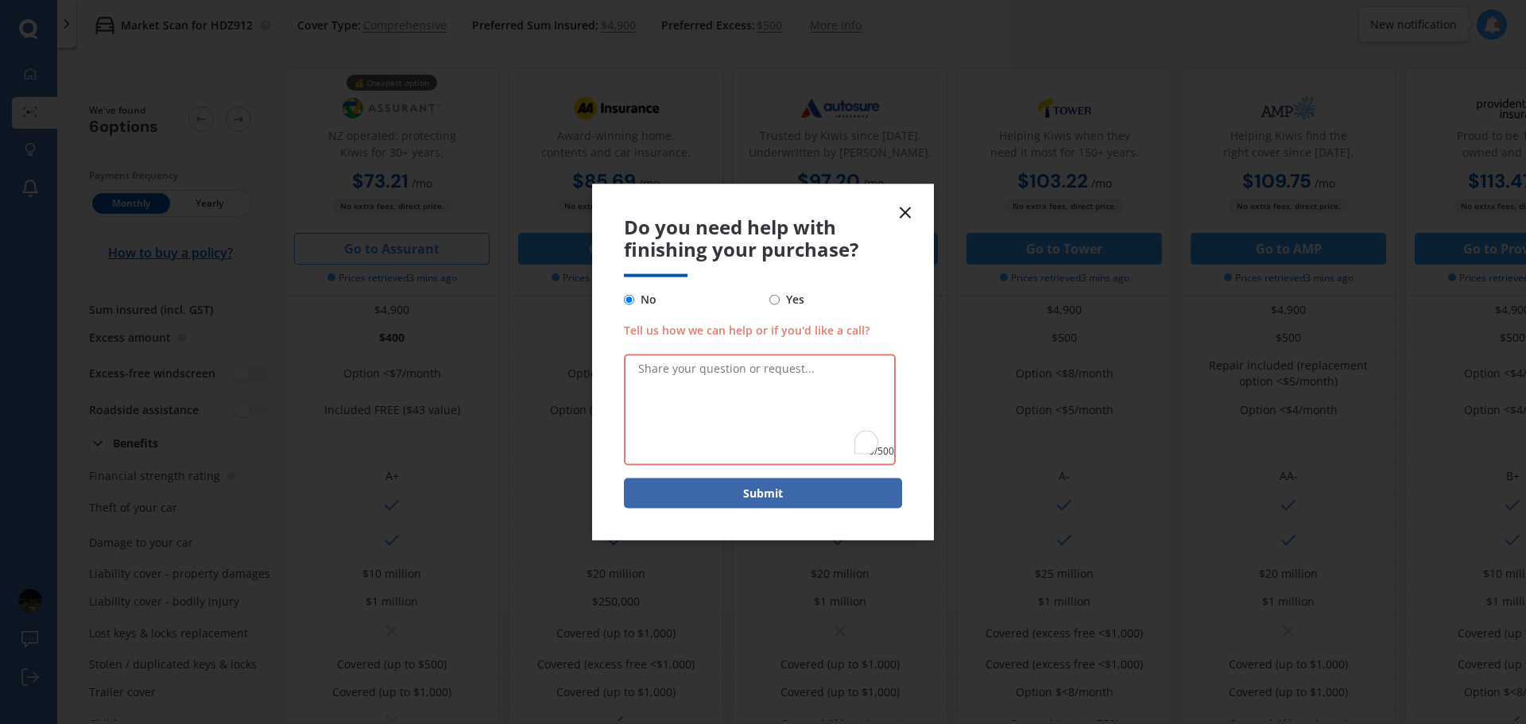
click at [908, 207] on icon at bounding box center [905, 212] width 19 height 19
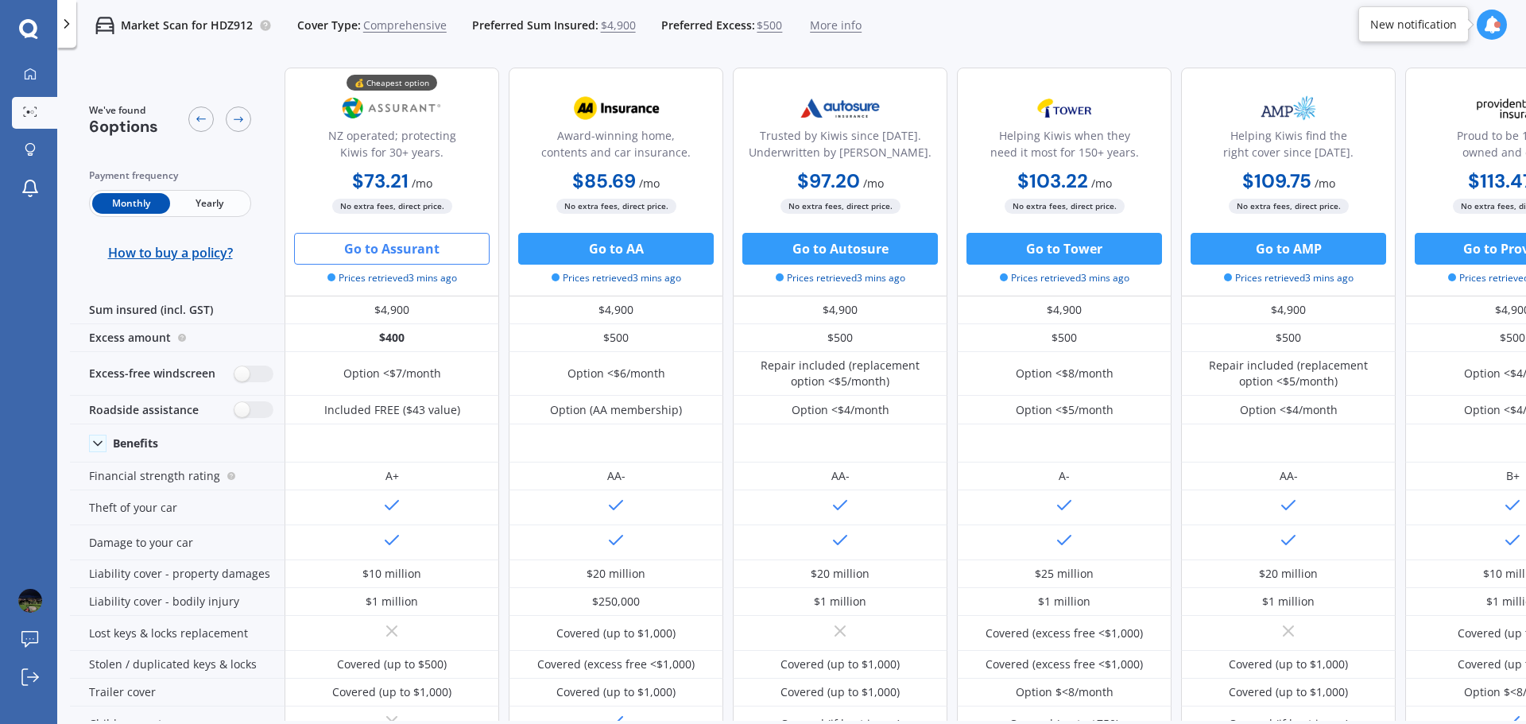
click at [379, 250] on button "Go to Assurant" at bounding box center [392, 249] width 196 height 32
select select "Monthly"
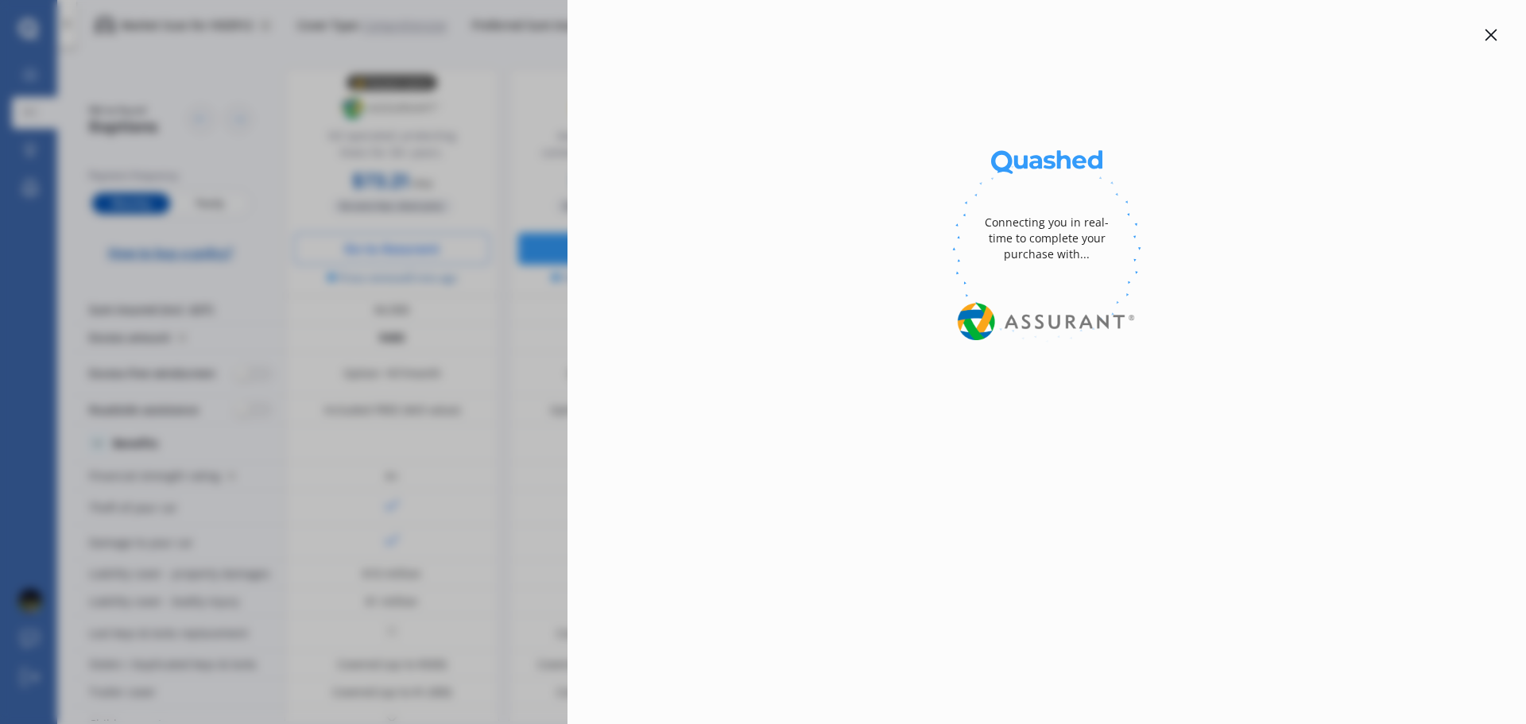
select select "full"
select select "0"
select select "Otago"
select select "TOYOTA"
select select "VITZ"
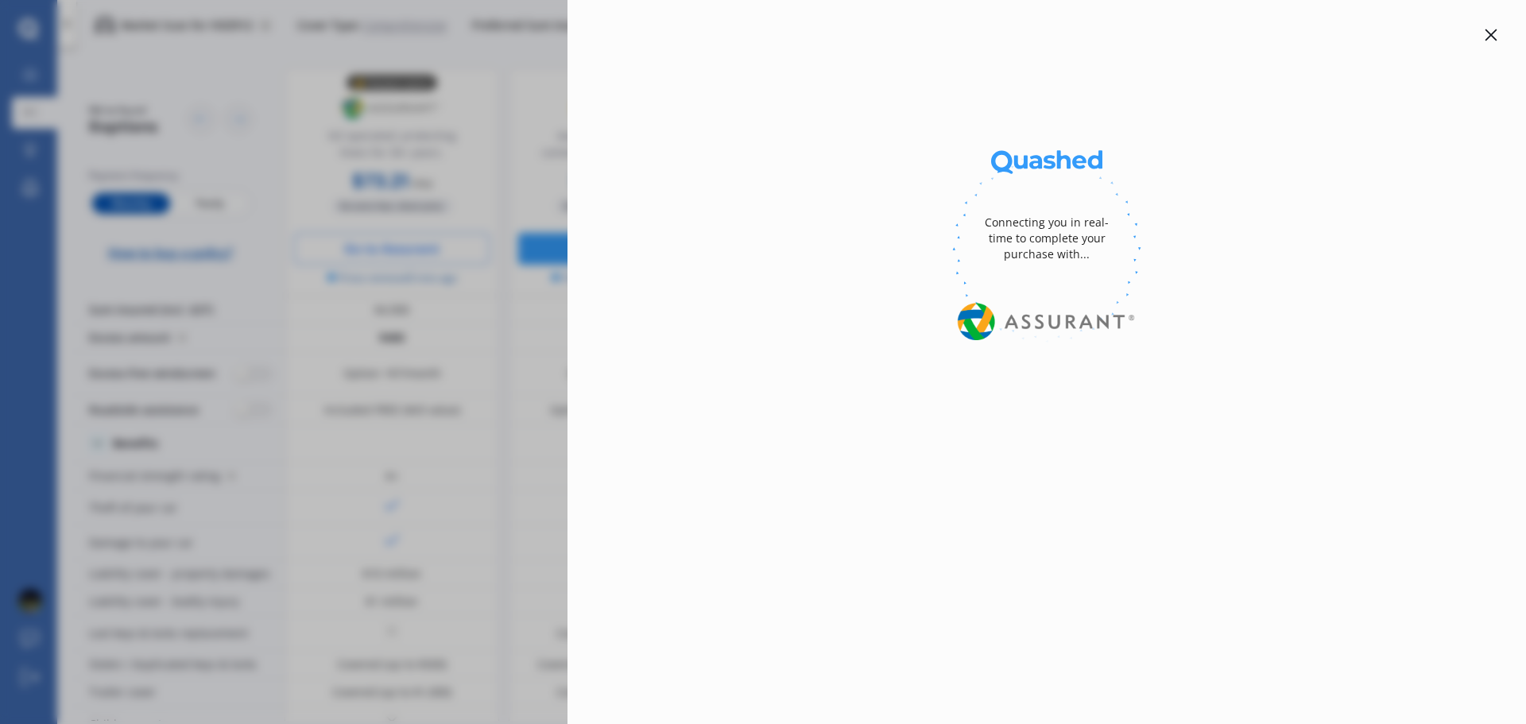
select select "(ALL)"
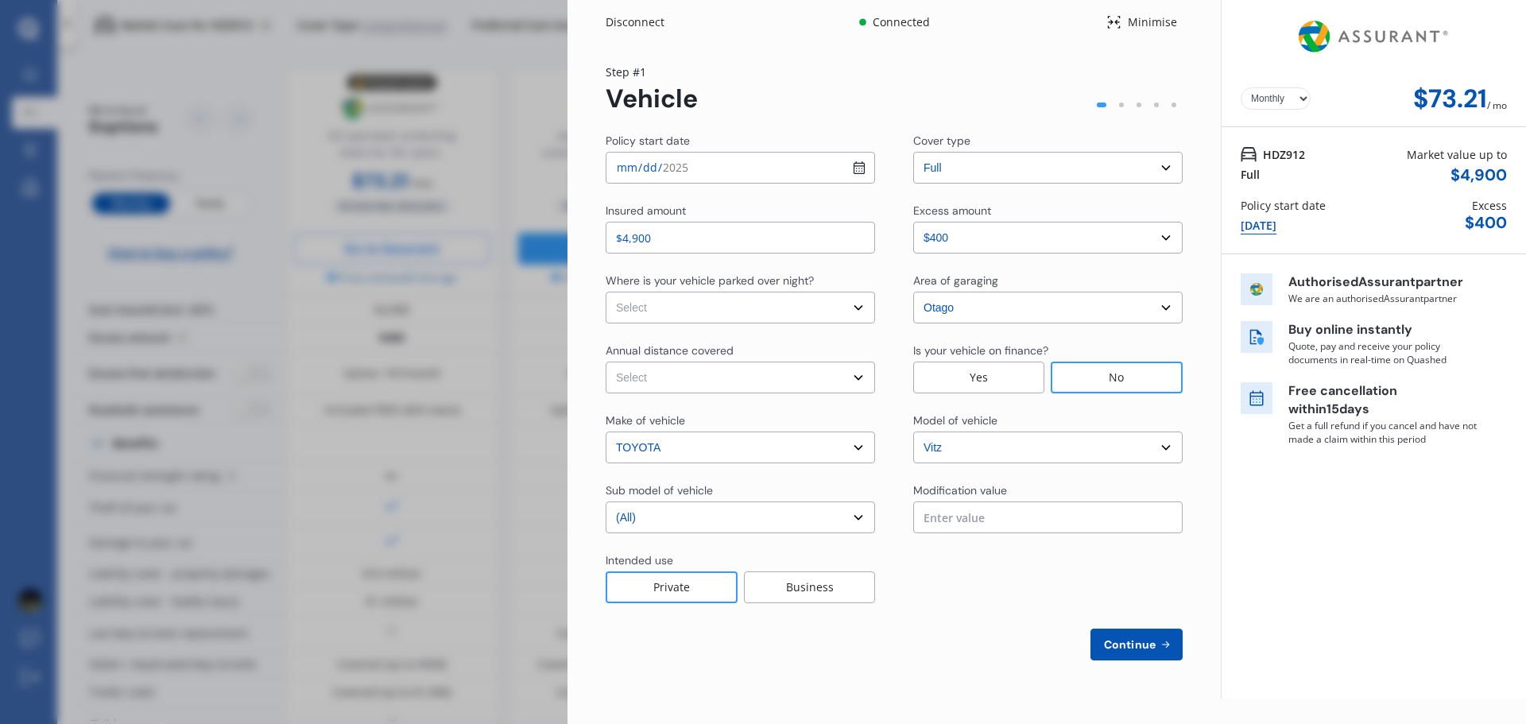
click at [855, 309] on select "Select In a garage On own property On street or road" at bounding box center [740, 308] width 269 height 32
select select "On street or road"
click at [606, 292] on select "Select In a garage On own property On street or road" at bounding box center [740, 308] width 269 height 32
click at [862, 378] on select "Select Low (less than 15,000km per year) Average (15,000-30,000km per year) Hig…" at bounding box center [740, 378] width 269 height 32
select select "15000"
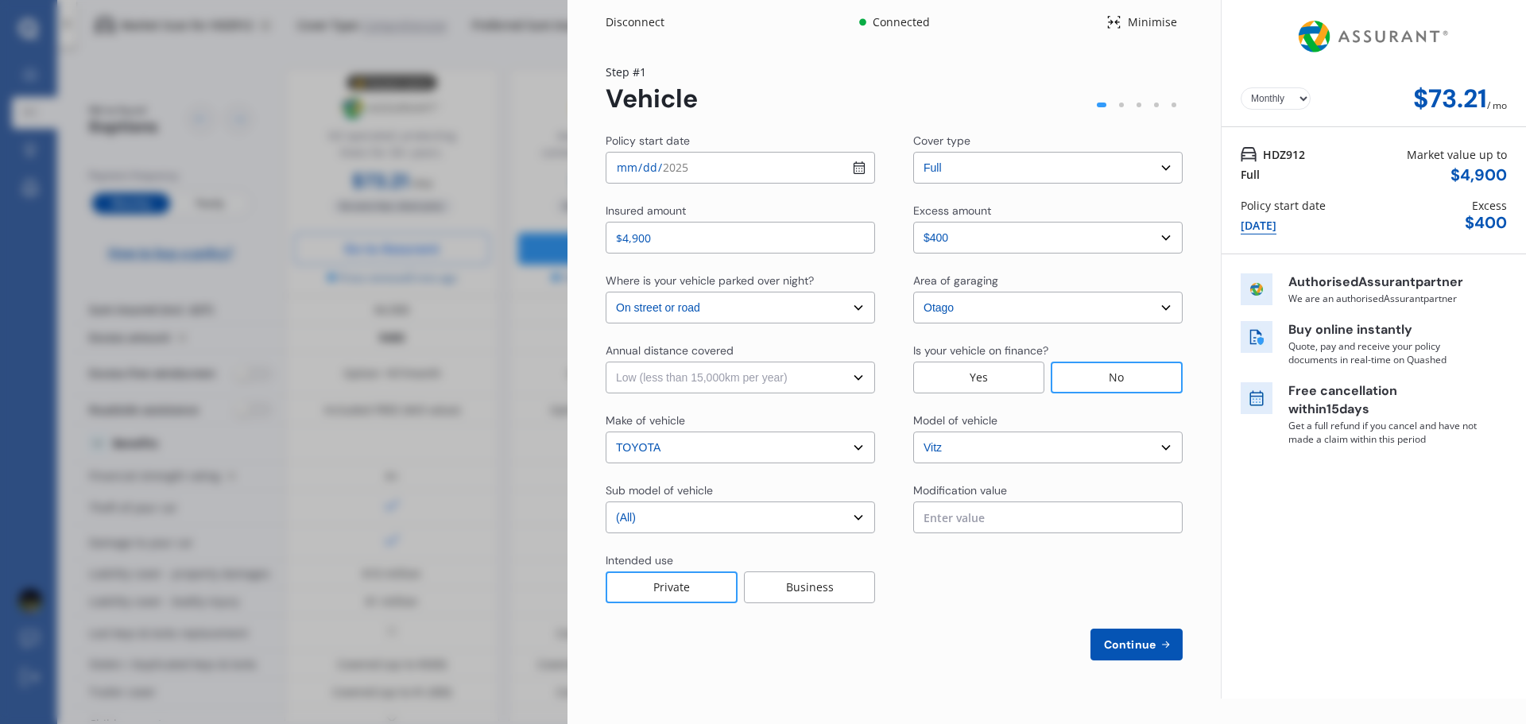
click at [606, 362] on select "Select Low (less than 15,000km per year) Average (15,000-30,000km per year) Hig…" at bounding box center [740, 378] width 269 height 32
click at [1133, 642] on span "Continue" at bounding box center [1130, 644] width 58 height 13
select select "Miss"
select select "09"
select select "11"
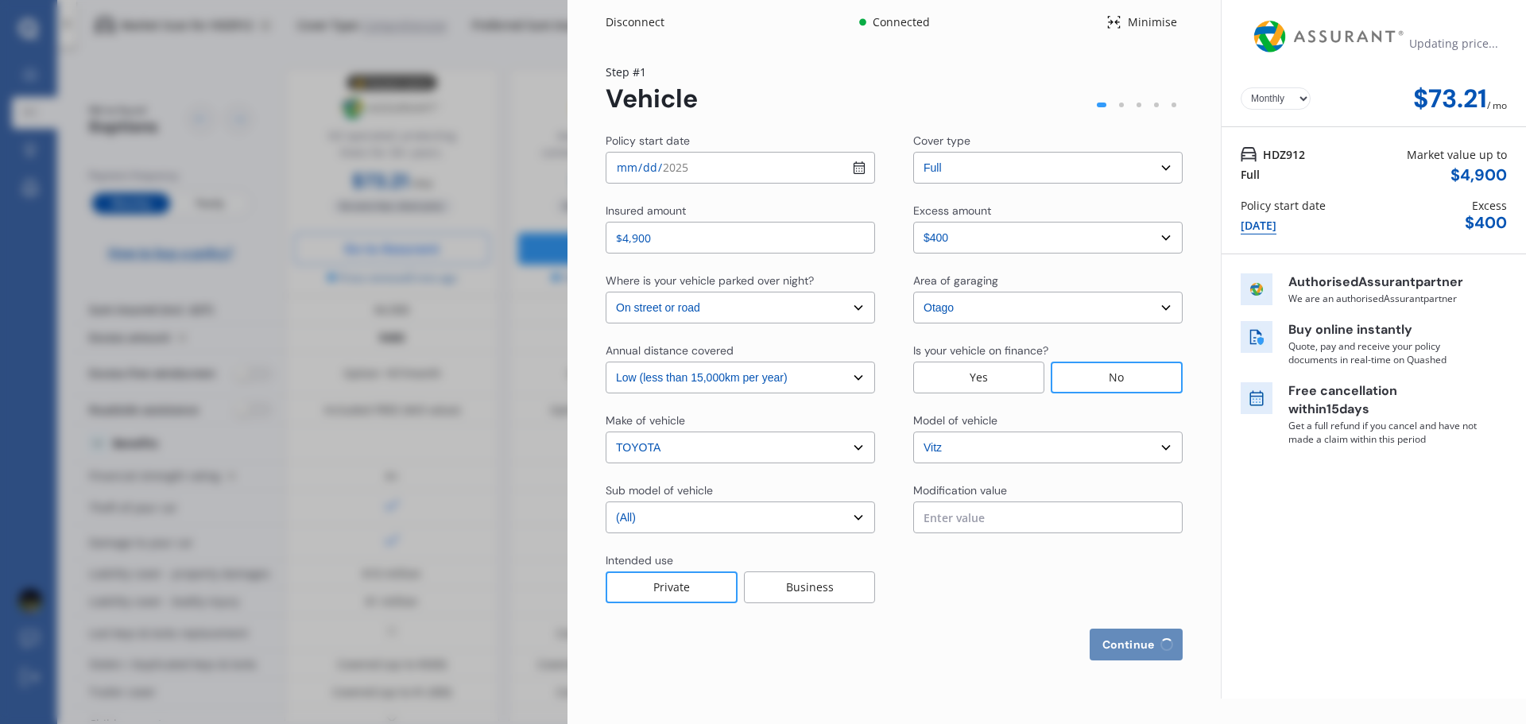
select select "2004"
select select "restricted"
select select "less than 1 year"
select select "[GEOGRAPHIC_DATA]"
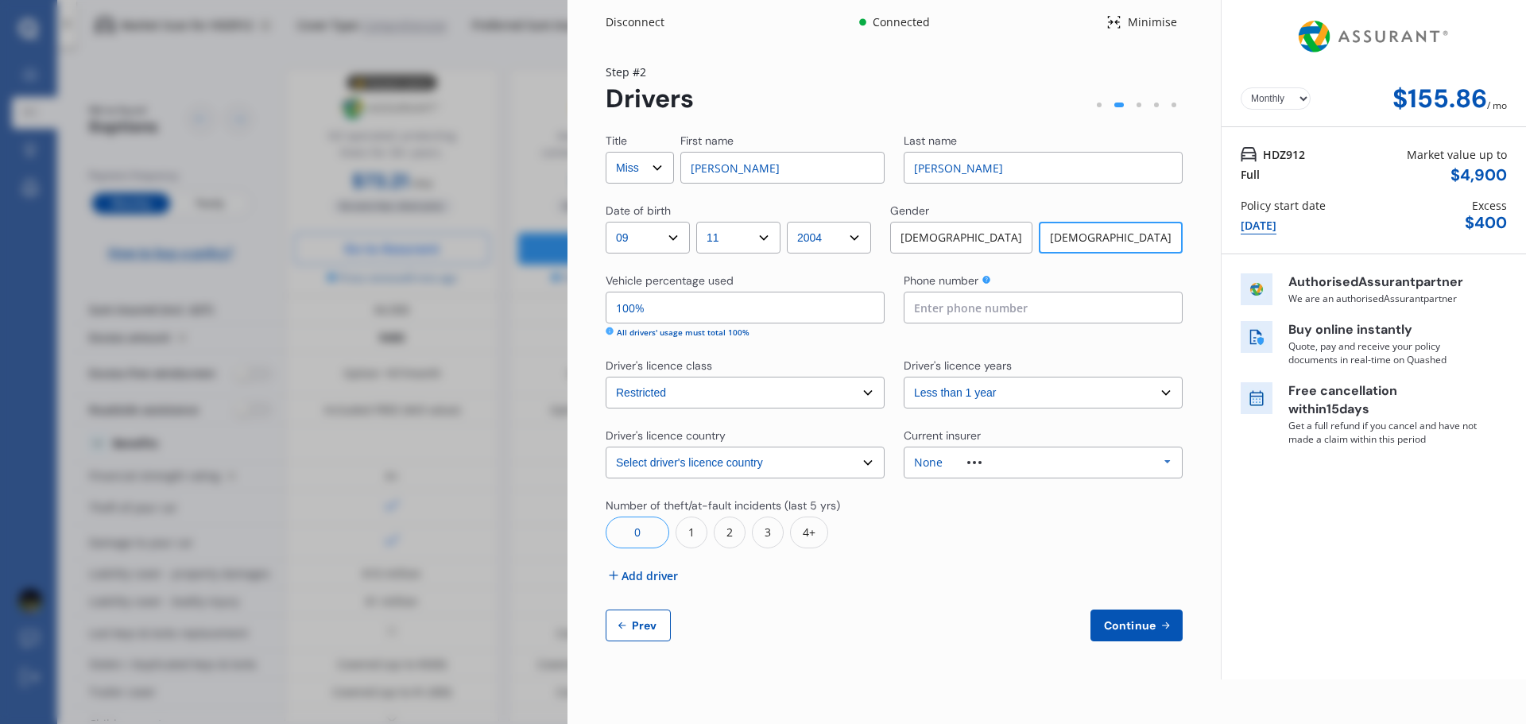
click at [642, 629] on span "Prev" at bounding box center [645, 625] width 32 height 13
select select "full"
select select "0"
select select "On street or road"
select select "Otago"
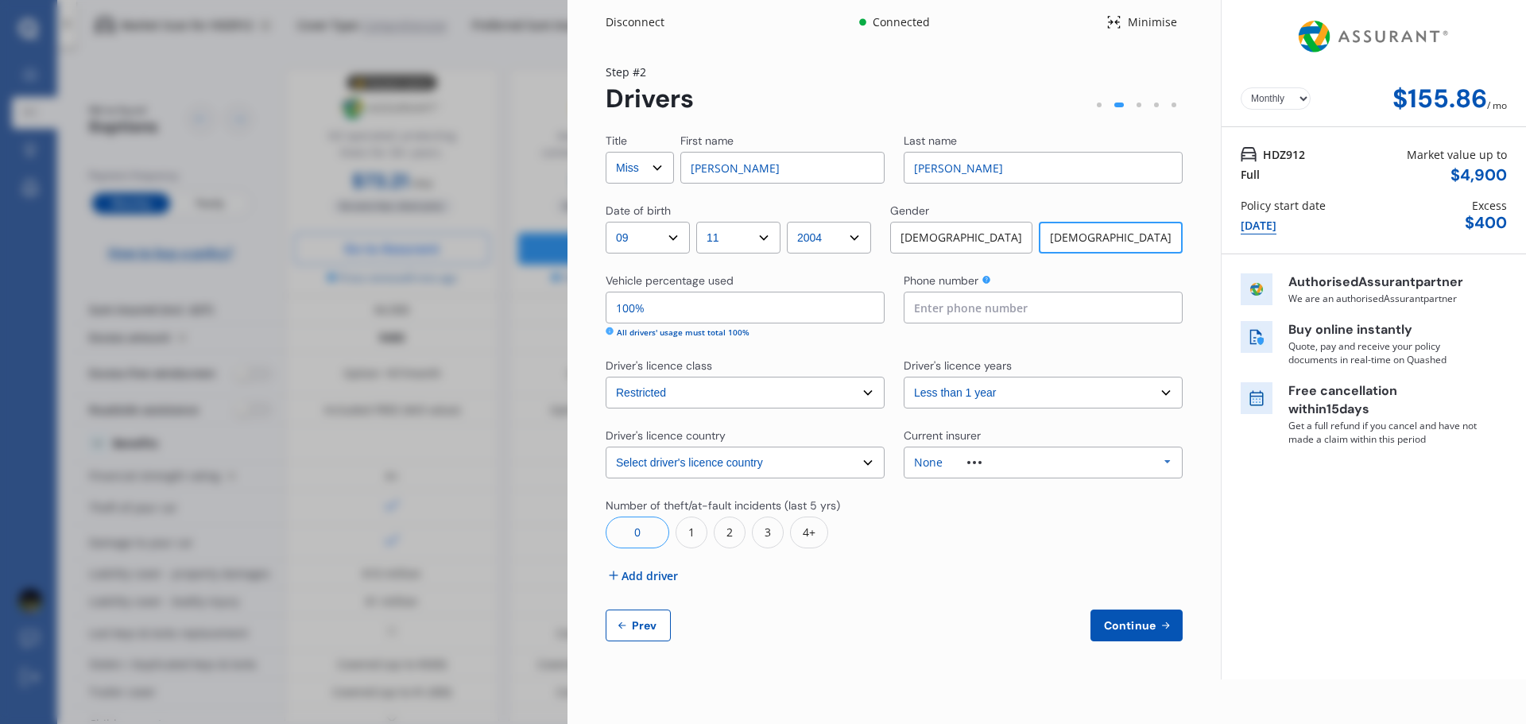
select select "15000"
select select "TOYOTA"
select select "VITZ"
select select "(ALL)"
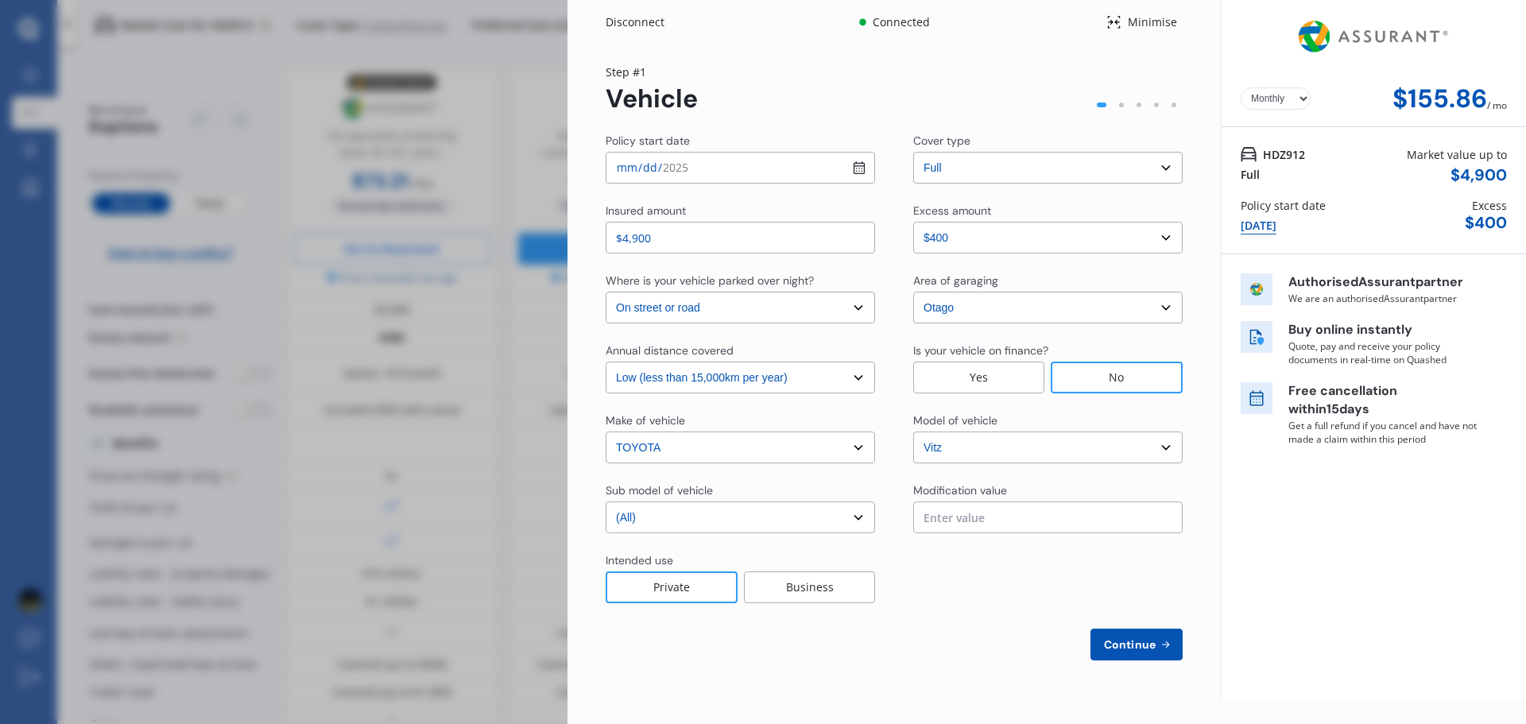
click at [857, 308] on select "Select In a garage On own property On street or road" at bounding box center [740, 308] width 269 height 32
select select "In a garage"
click at [606, 292] on select "Select In a garage On own property On street or road" at bounding box center [740, 308] width 269 height 32
click at [987, 637] on div "Continue" at bounding box center [894, 645] width 577 height 32
click at [1136, 648] on span "Continue" at bounding box center [1130, 644] width 58 height 13
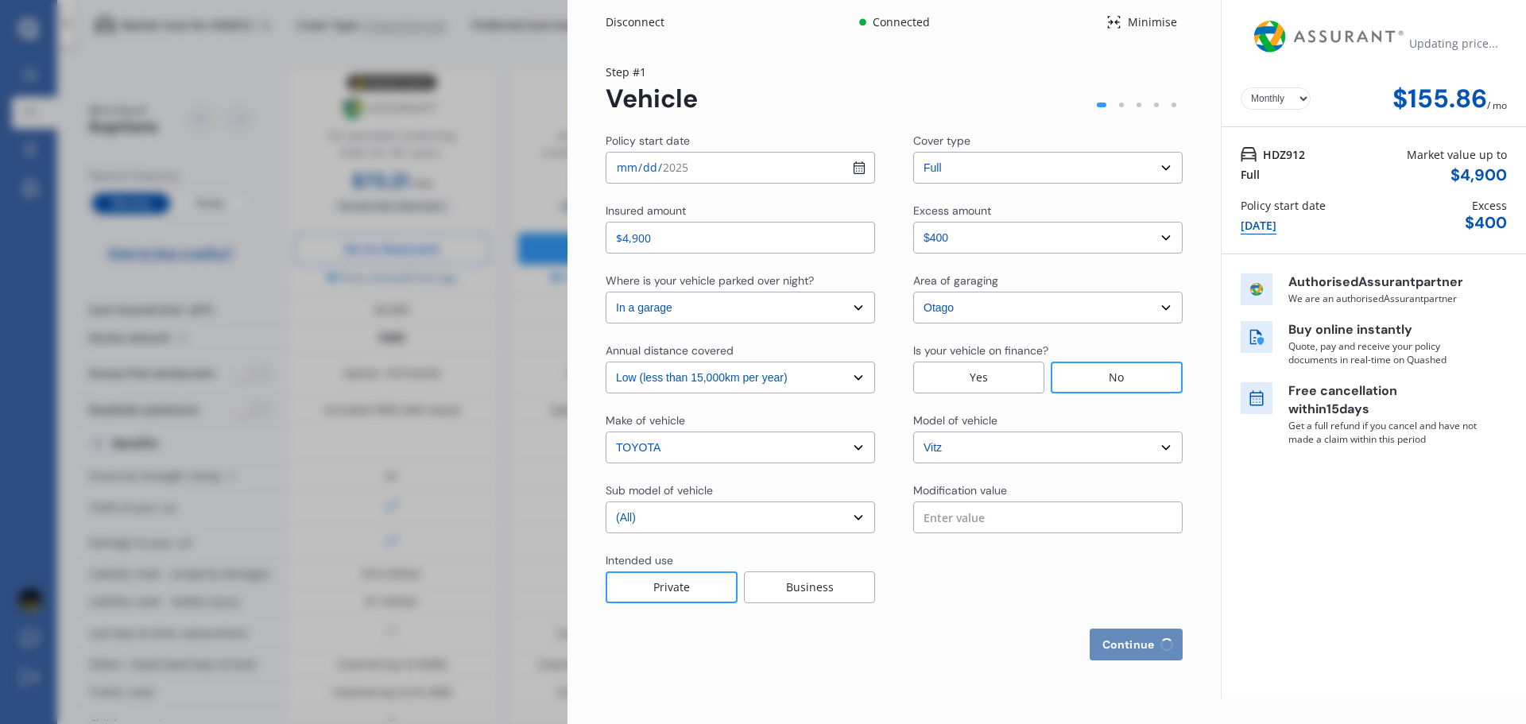
select select "Miss"
select select "09"
select select "11"
select select "2004"
select select "restricted"
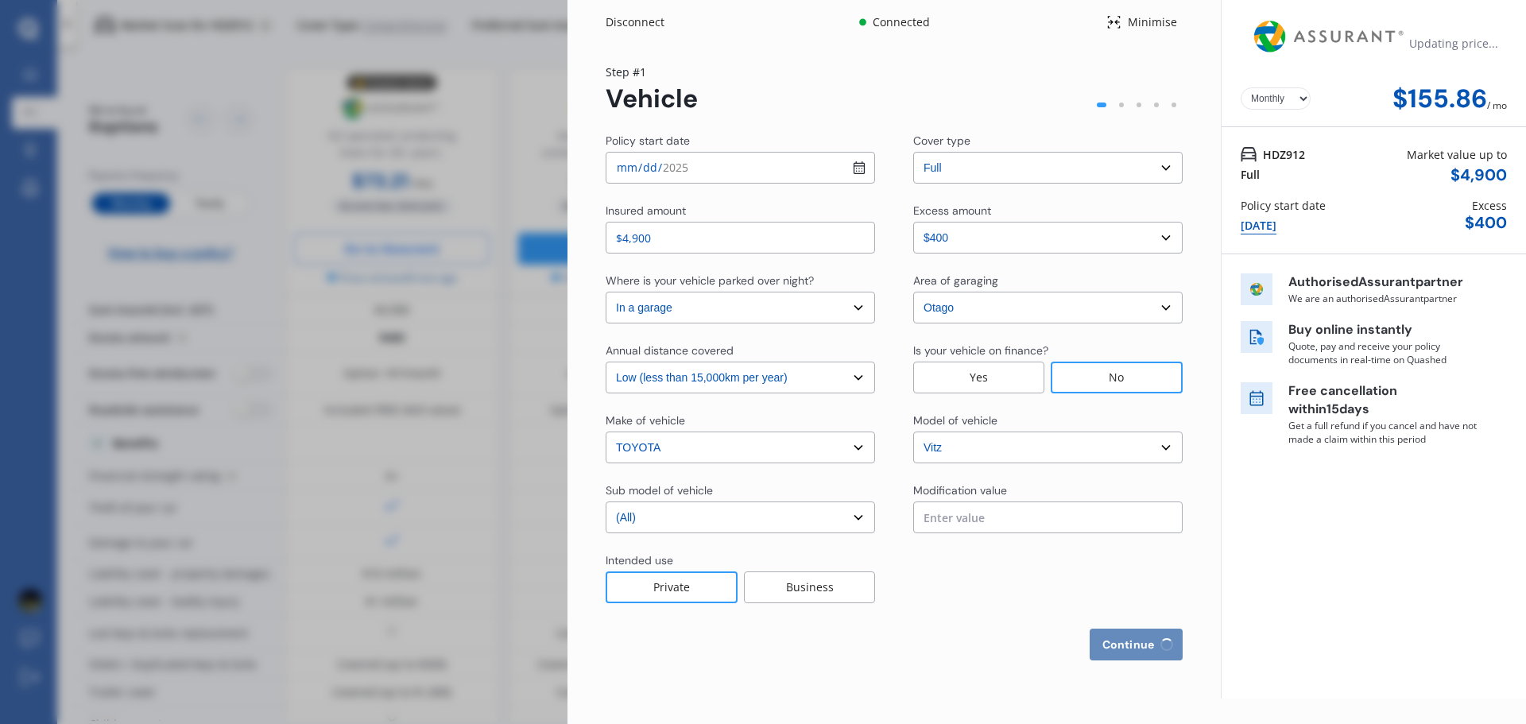
select select "less than 1 year"
select select "[GEOGRAPHIC_DATA]"
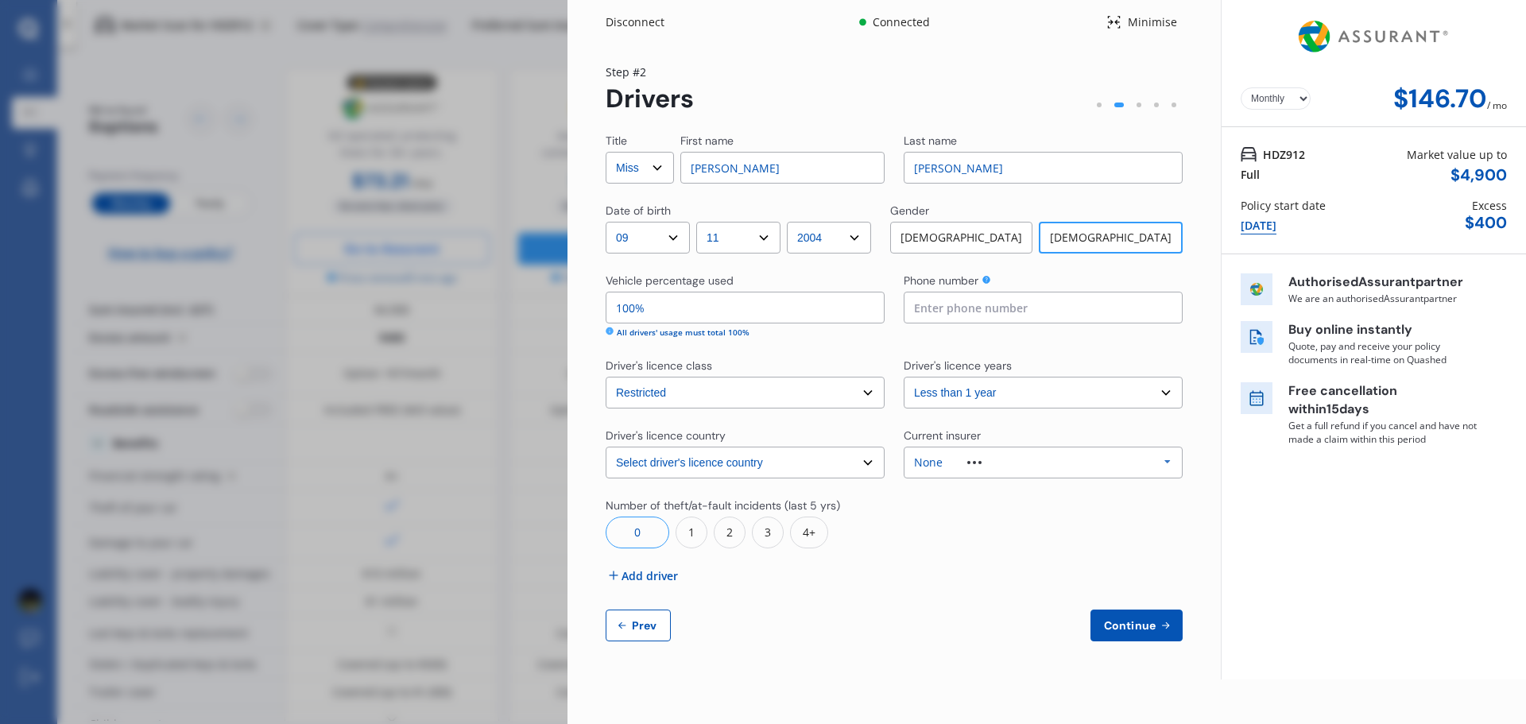
click at [650, 628] on span "Prev" at bounding box center [645, 625] width 32 height 13
select select "full"
select select "0"
select select "In a garage"
select select "Otago"
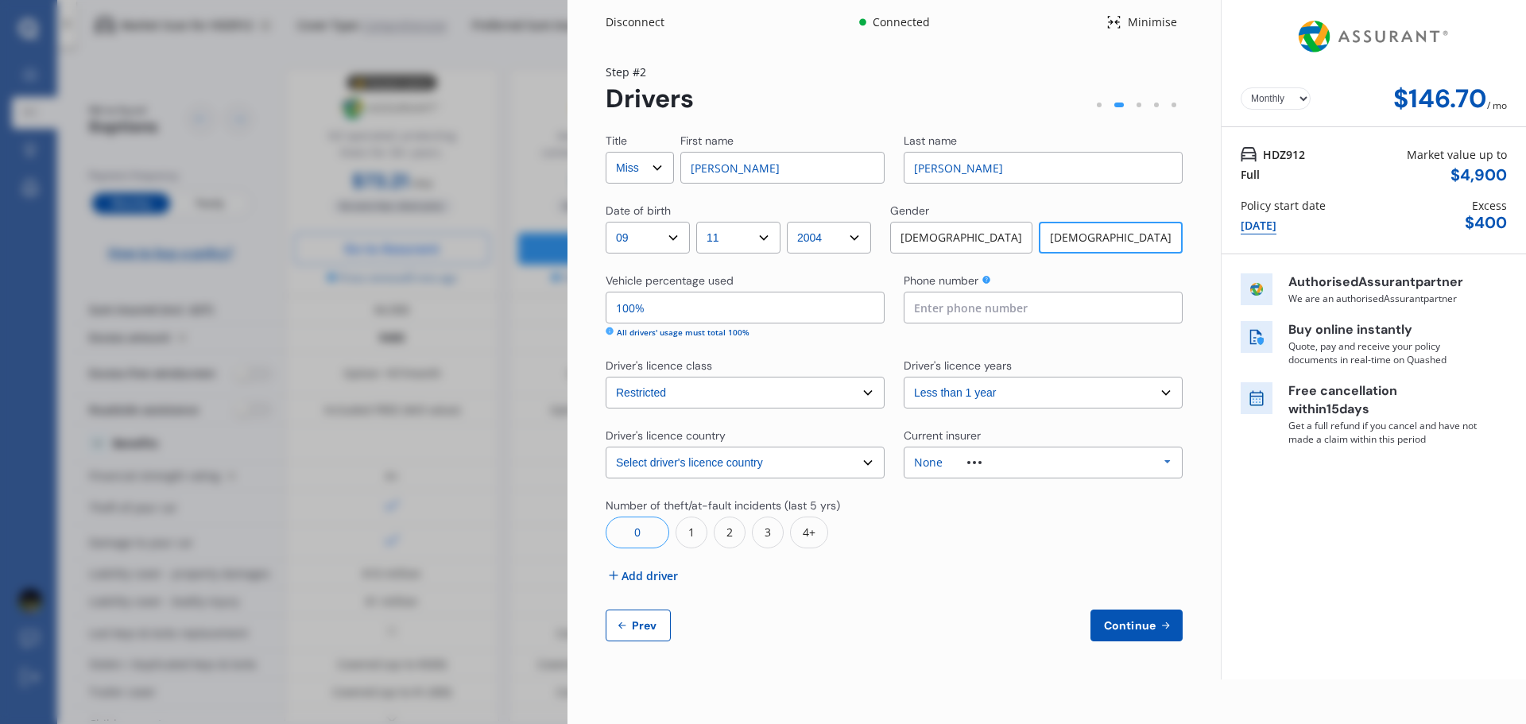
select select "15000"
select select "TOYOTA"
select select "VITZ"
select select "(ALL)"
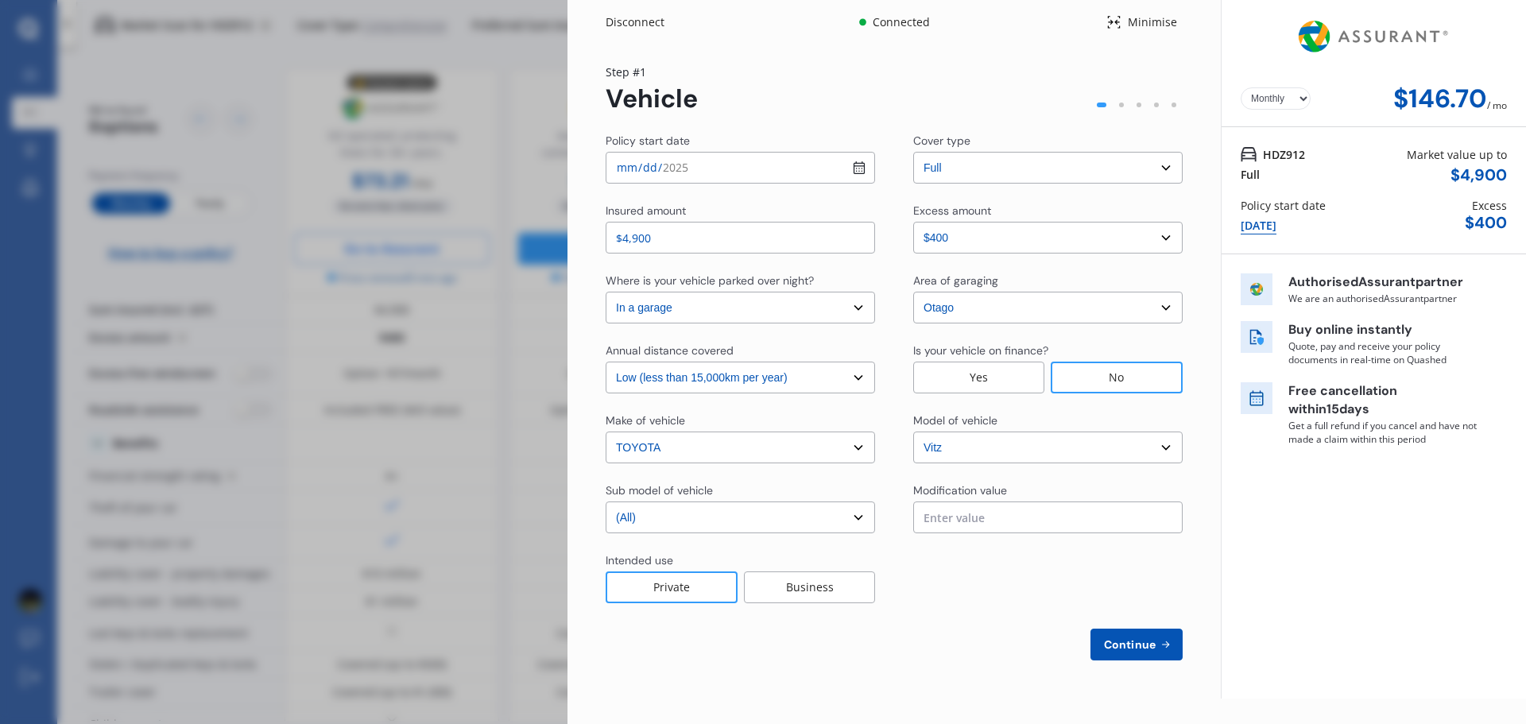
click at [687, 307] on select "Select In a garage On own property On street or road" at bounding box center [740, 308] width 269 height 32
select select "On street or road"
click at [606, 292] on select "Select In a garage On own property On street or road" at bounding box center [740, 308] width 269 height 32
click at [1125, 638] on span "Continue" at bounding box center [1130, 644] width 58 height 13
select select "Miss"
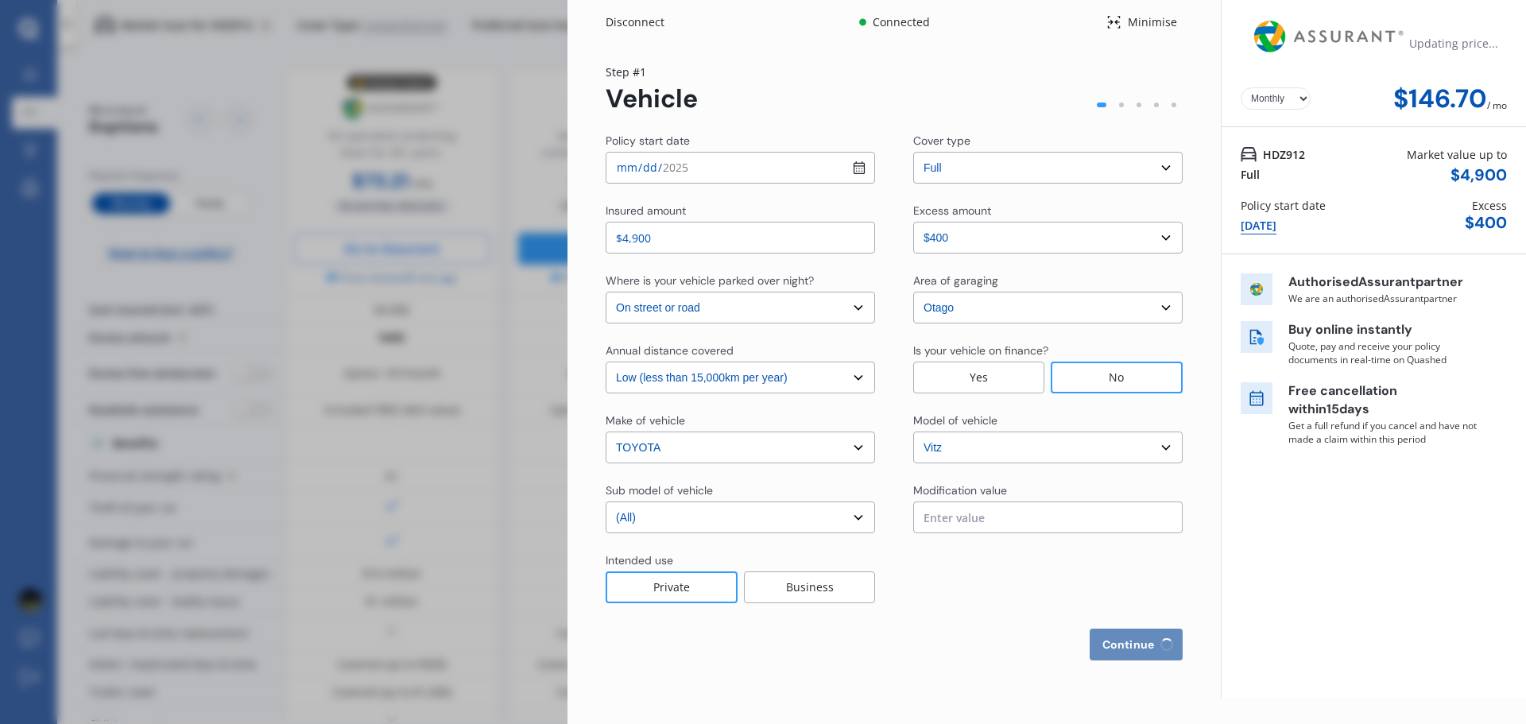
select select "09"
select select "11"
select select "2004"
select select "restricted"
select select "less than 1 year"
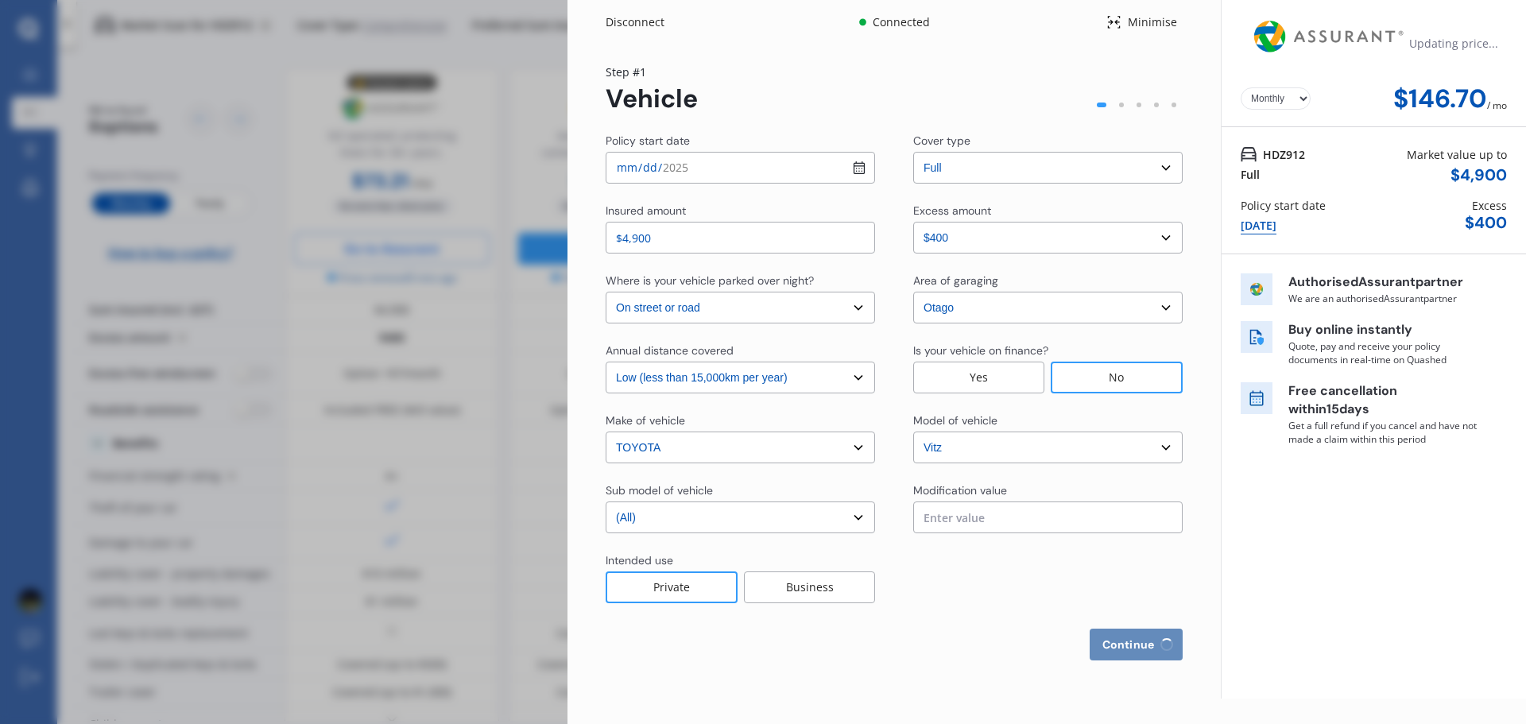
select select "[GEOGRAPHIC_DATA]"
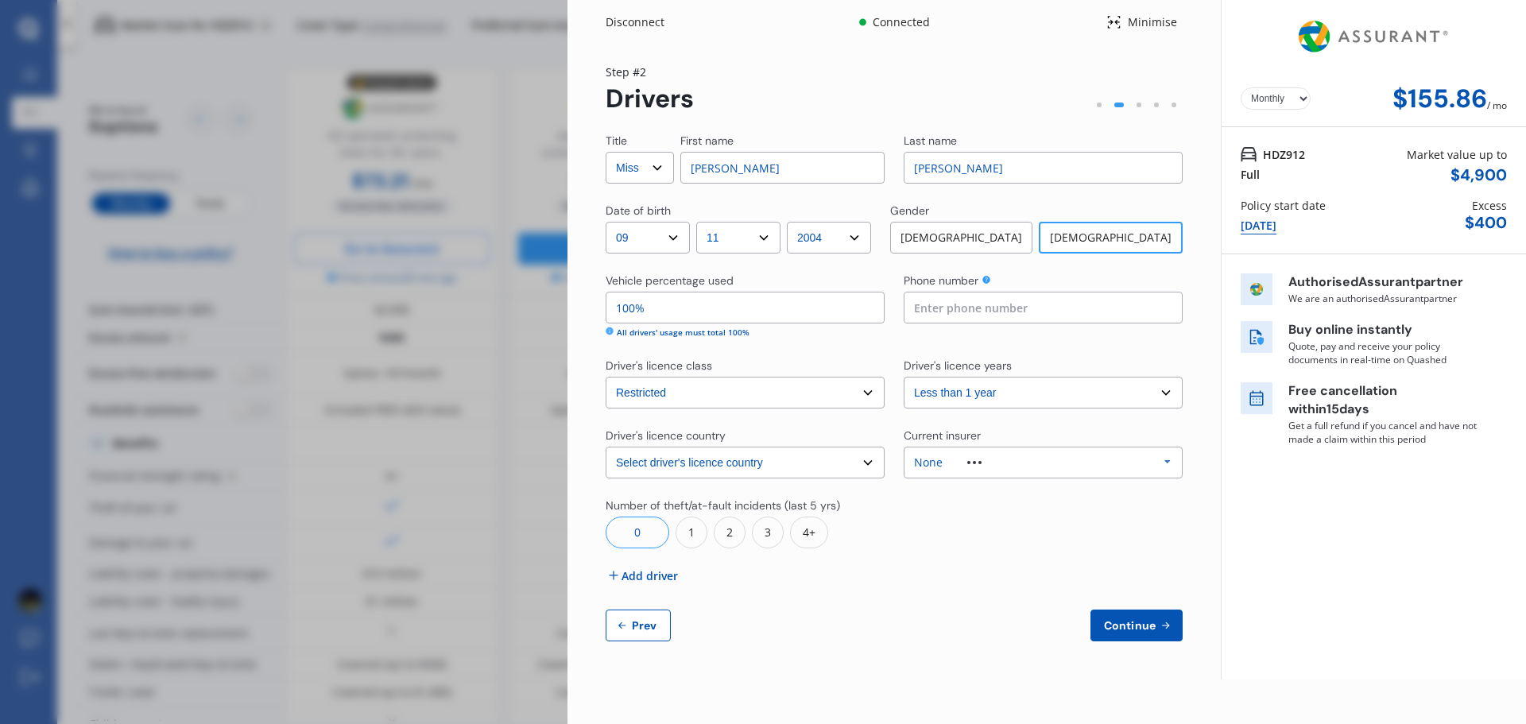
click at [636, 22] on div "Disconnect" at bounding box center [644, 22] width 76 height 16
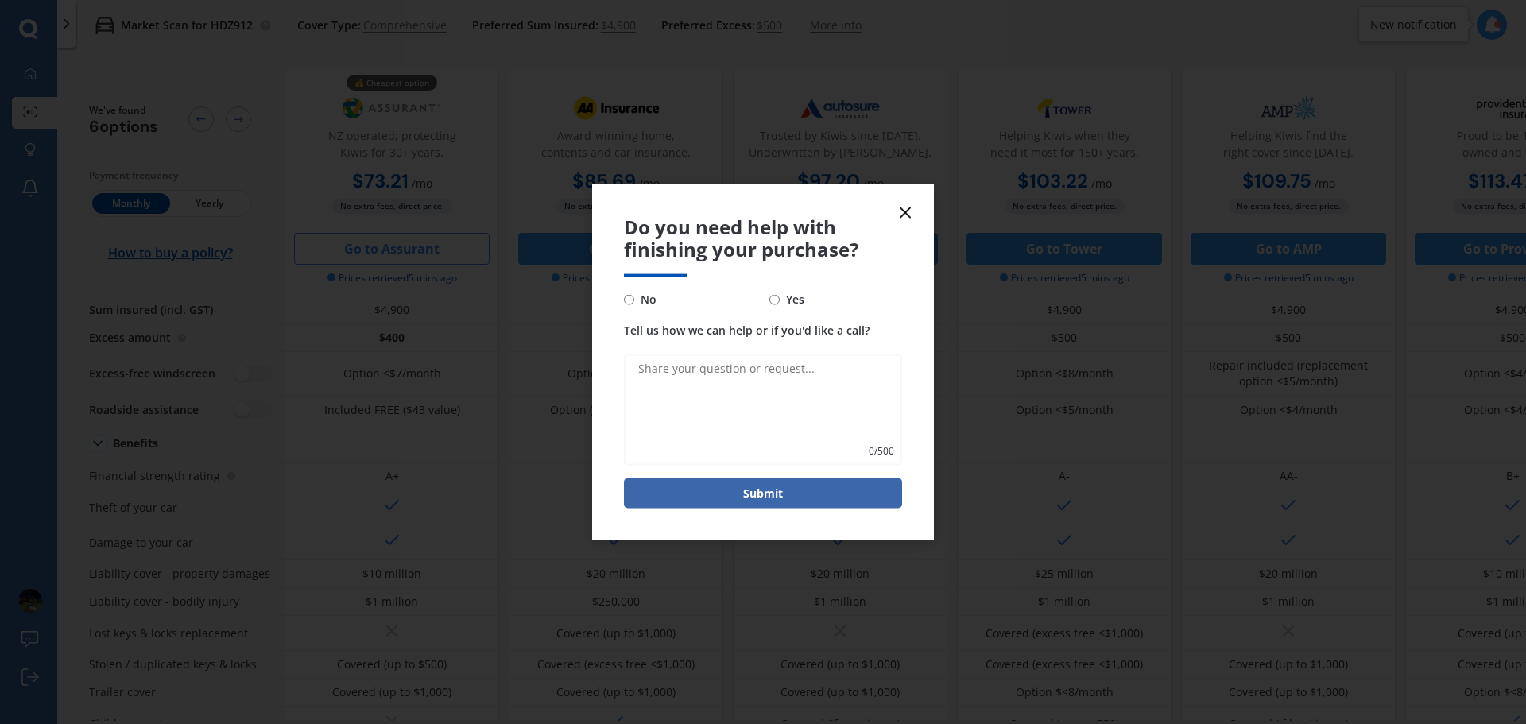
click at [634, 300] on span "No" at bounding box center [645, 299] width 22 height 19
click at [634, 300] on input "No" at bounding box center [629, 299] width 10 height 10
radio input "true"
click at [683, 384] on textarea "Tell us how we can help or if you'd like a call?" at bounding box center [763, 409] width 278 height 111
type textarea "Price jumps up to double when you start filling in the details."
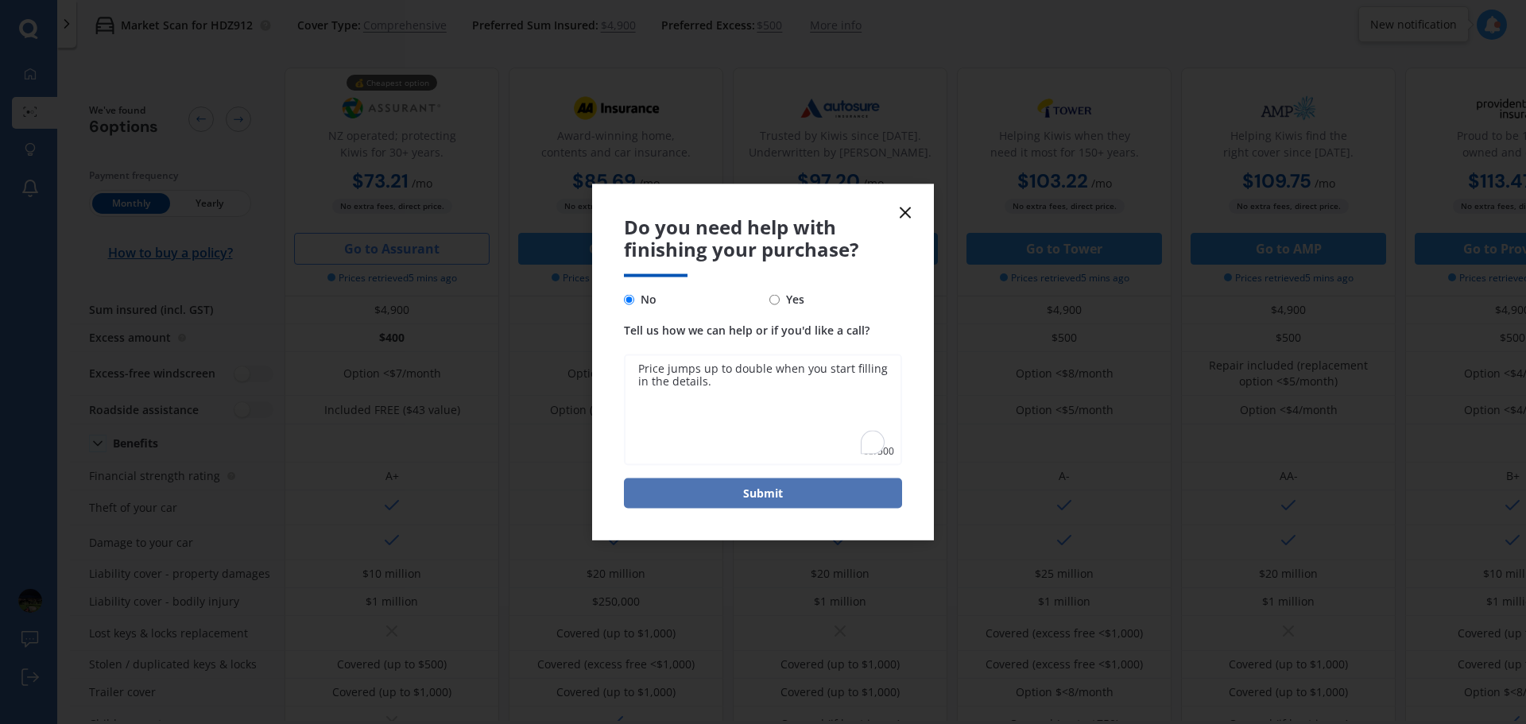
click at [757, 489] on button "Submit" at bounding box center [763, 493] width 278 height 30
